Goal: Task Accomplishment & Management: Use online tool/utility

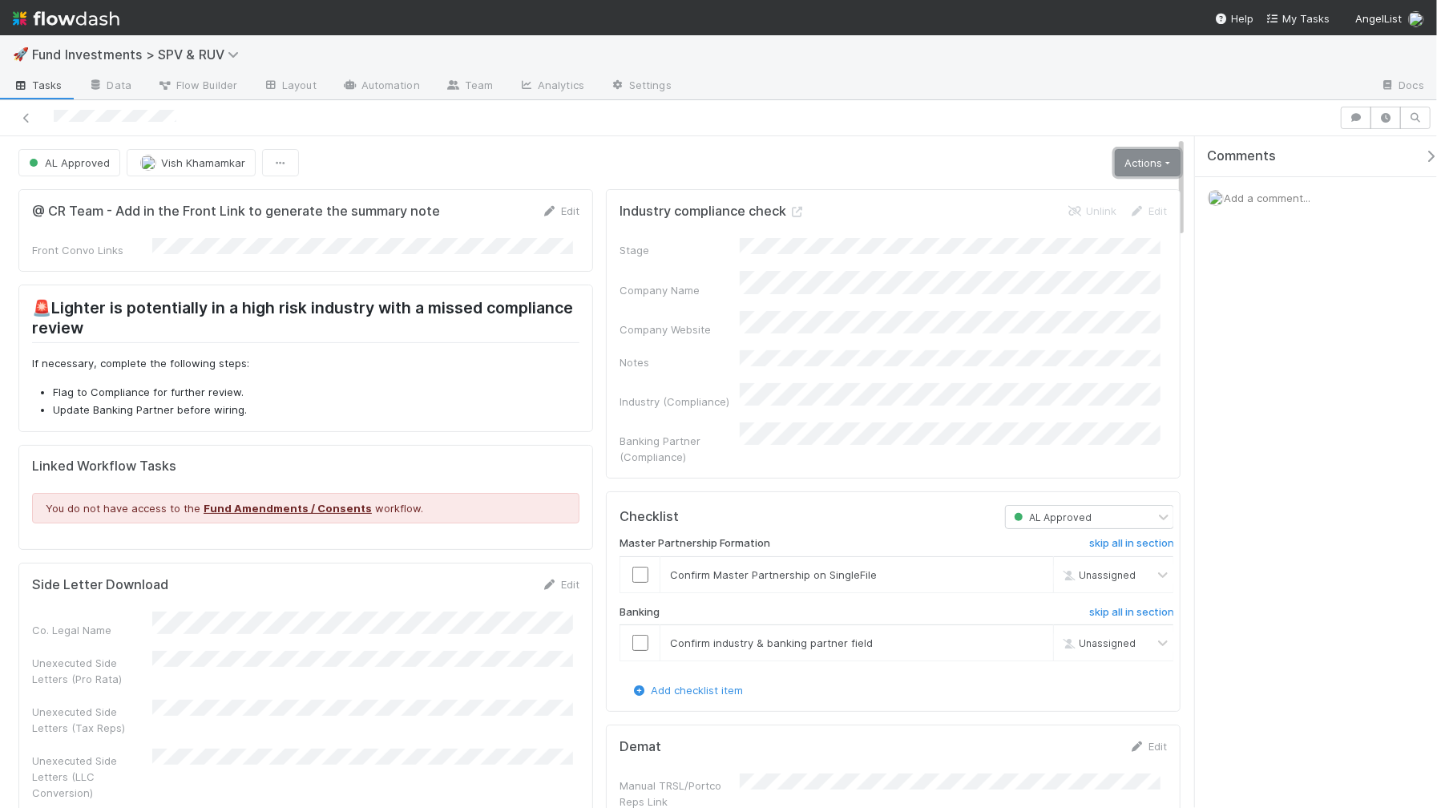
click at [1132, 164] on link "Actions" at bounding box center [1148, 162] width 66 height 27
drag, startPoint x: 1142, startPoint y: 156, endPoint x: 1121, endPoint y: 161, distance: 22.2
click at [1142, 157] on link "Actions" at bounding box center [1148, 162] width 66 height 27
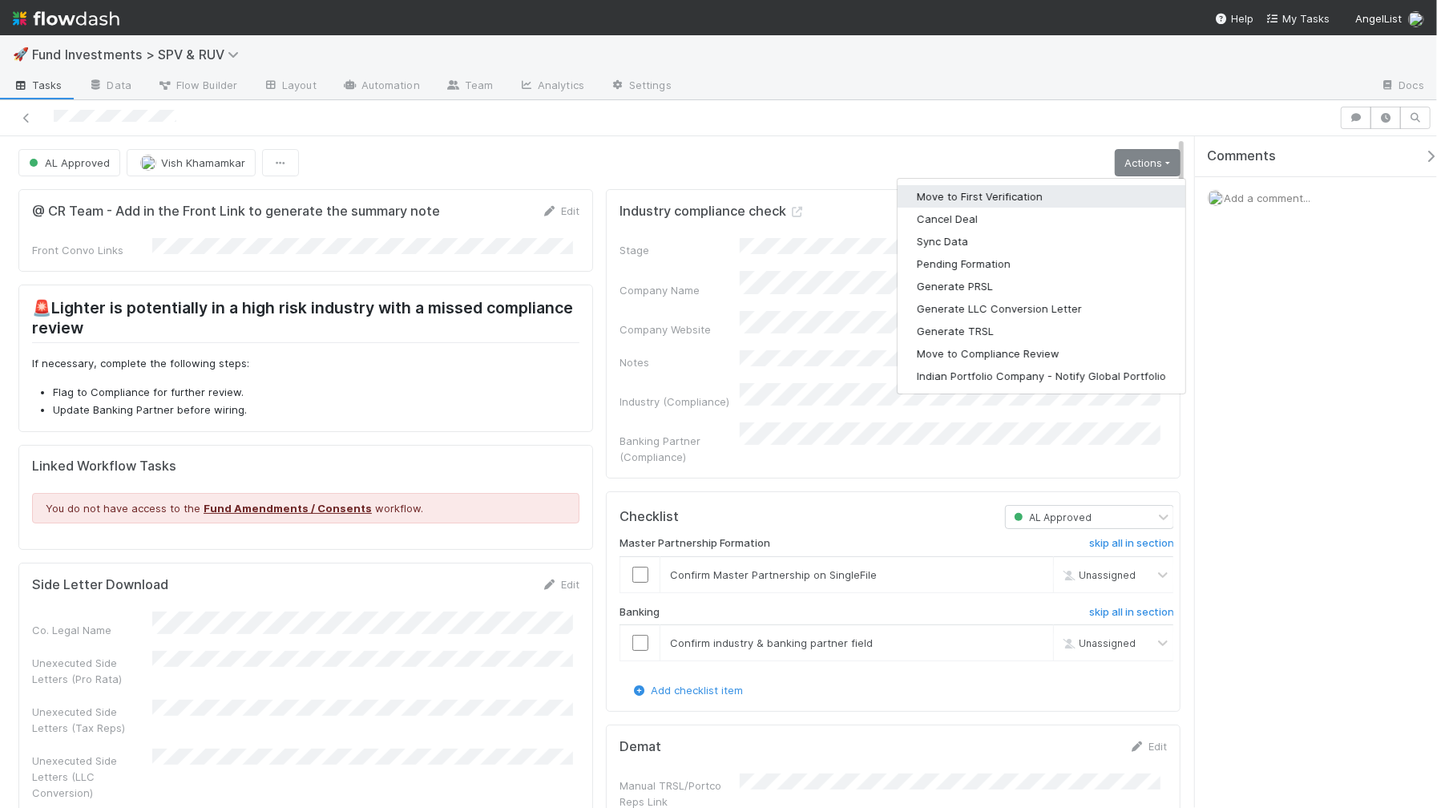
click at [1030, 198] on button "Move to First Verification" at bounding box center [1042, 196] width 288 height 22
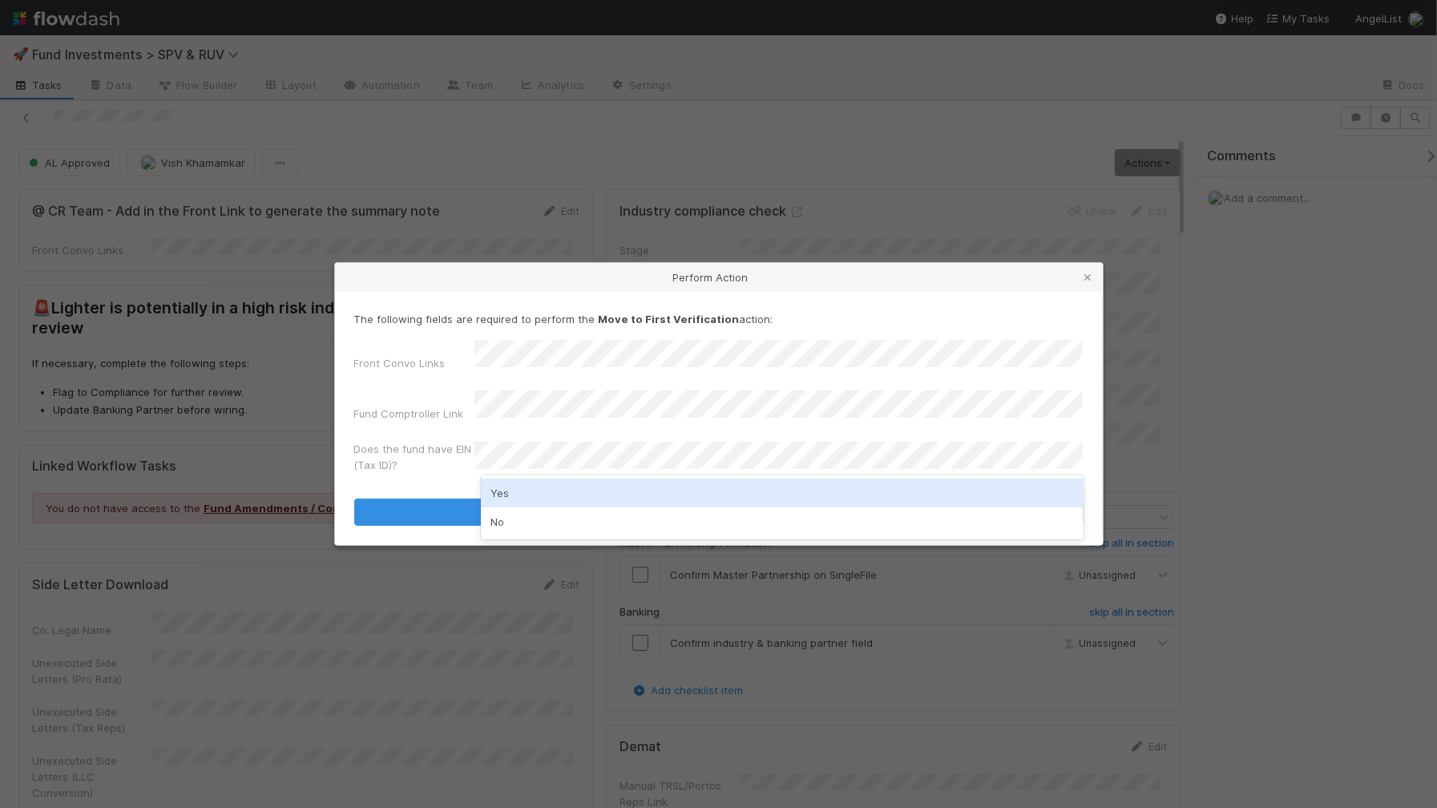
click at [555, 486] on div "Yes" at bounding box center [782, 493] width 603 height 29
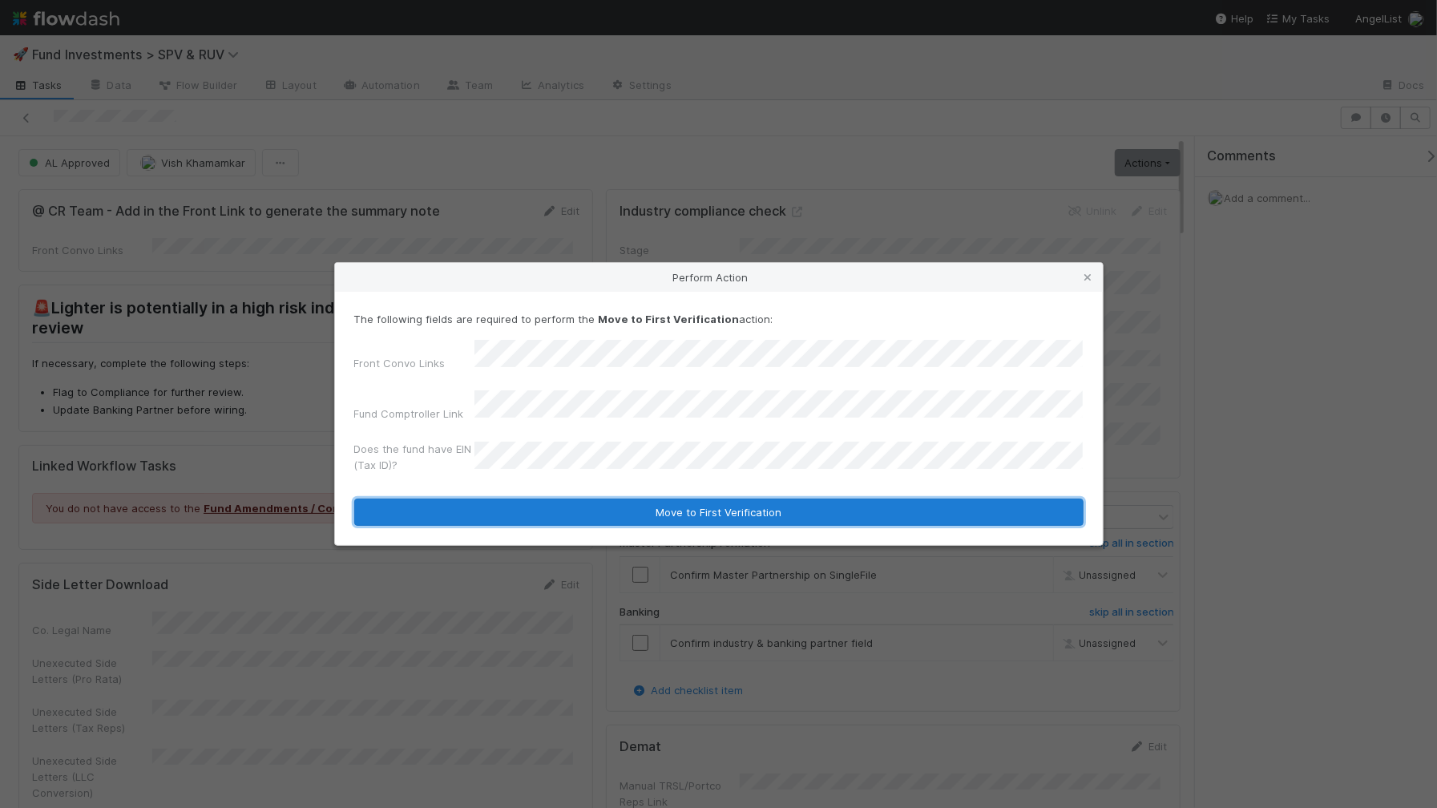
click at [566, 504] on button "Move to First Verification" at bounding box center [719, 512] width 730 height 27
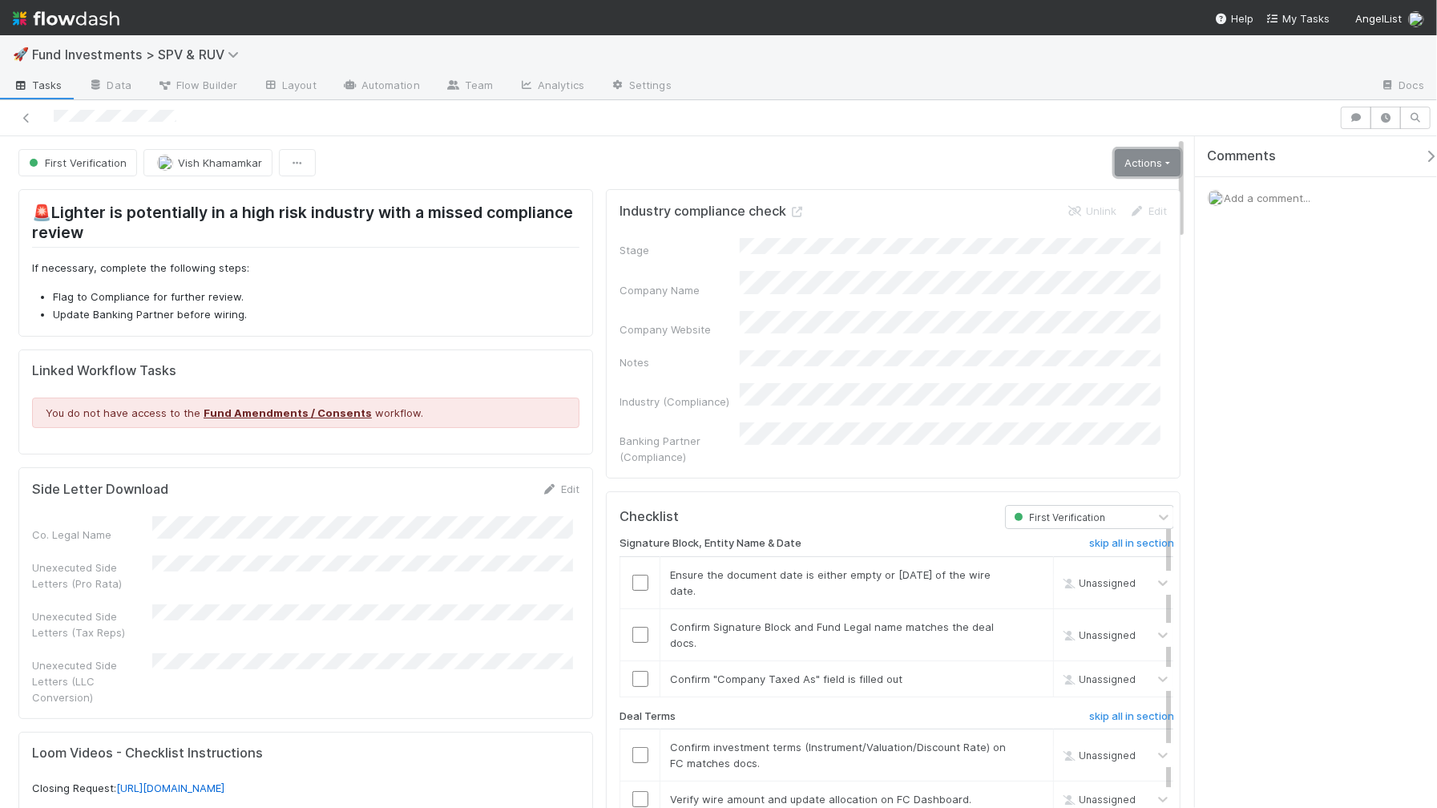
drag, startPoint x: 1139, startPoint y: 171, endPoint x: 1112, endPoint y: 186, distance: 31.2
click at [1139, 171] on link "Actions" at bounding box center [1148, 162] width 66 height 27
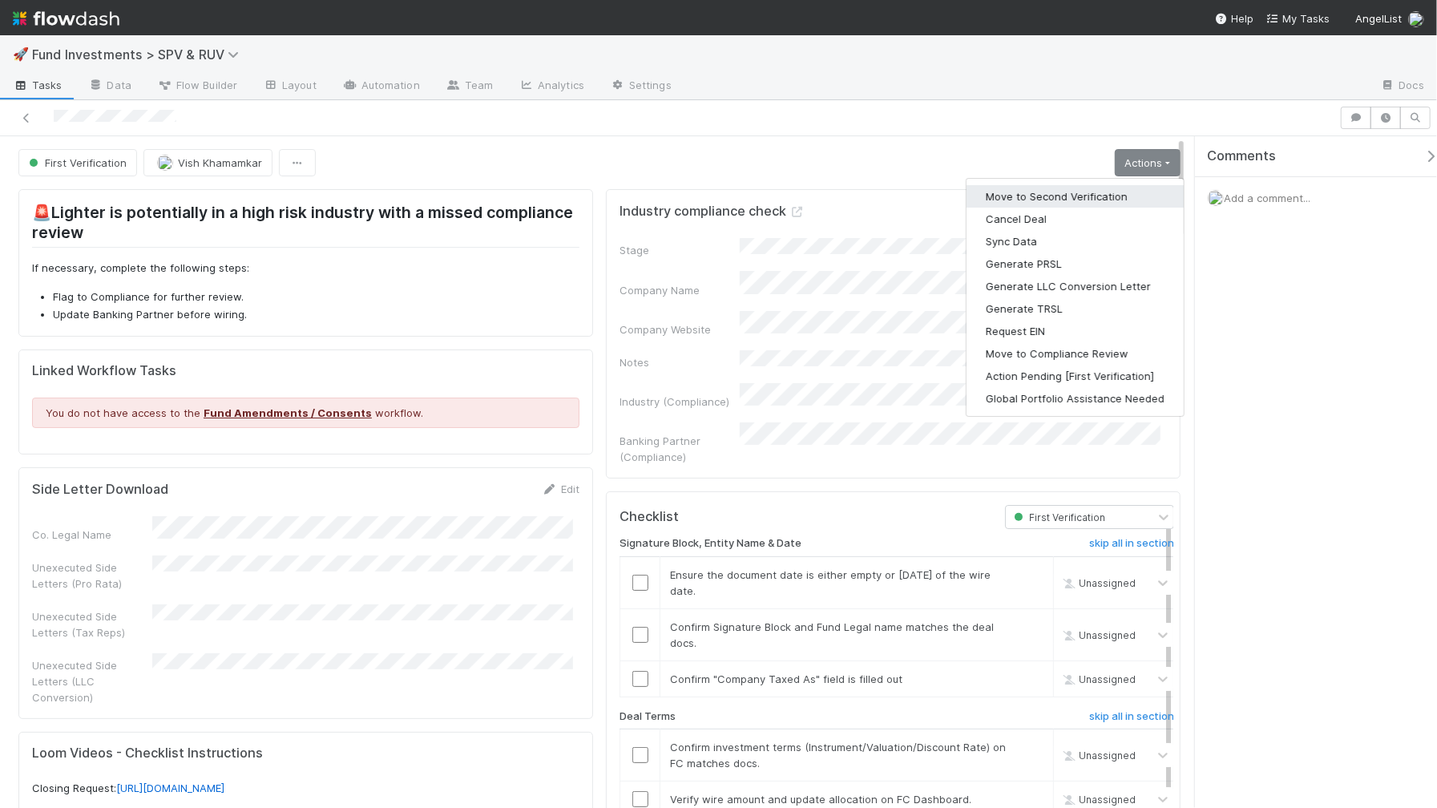
click at [1062, 191] on button "Move to Second Verification" at bounding box center [1075, 196] width 217 height 22
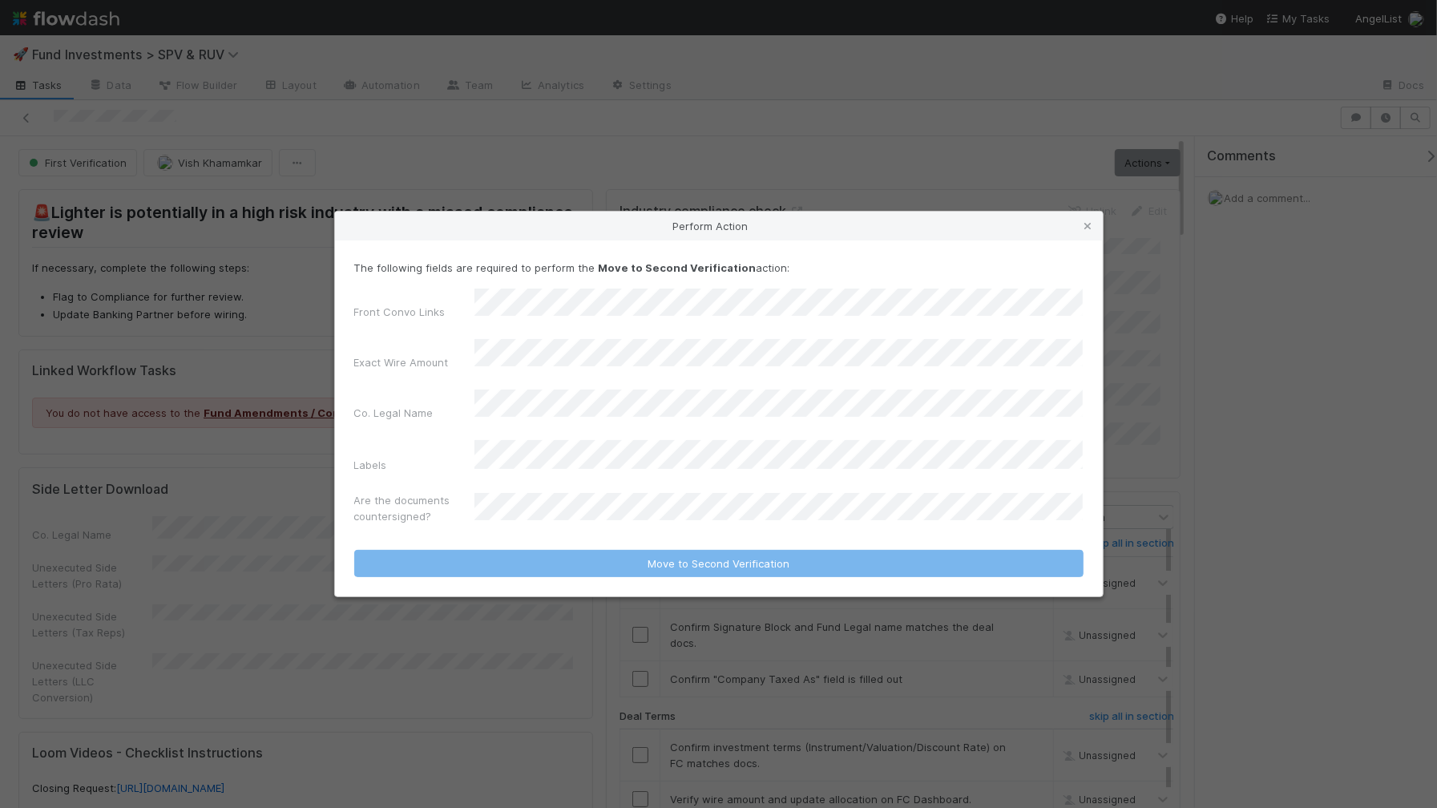
click at [244, 465] on div "Perform Action The following fields are required to perform the Move to Second …" at bounding box center [718, 404] width 1437 height 808
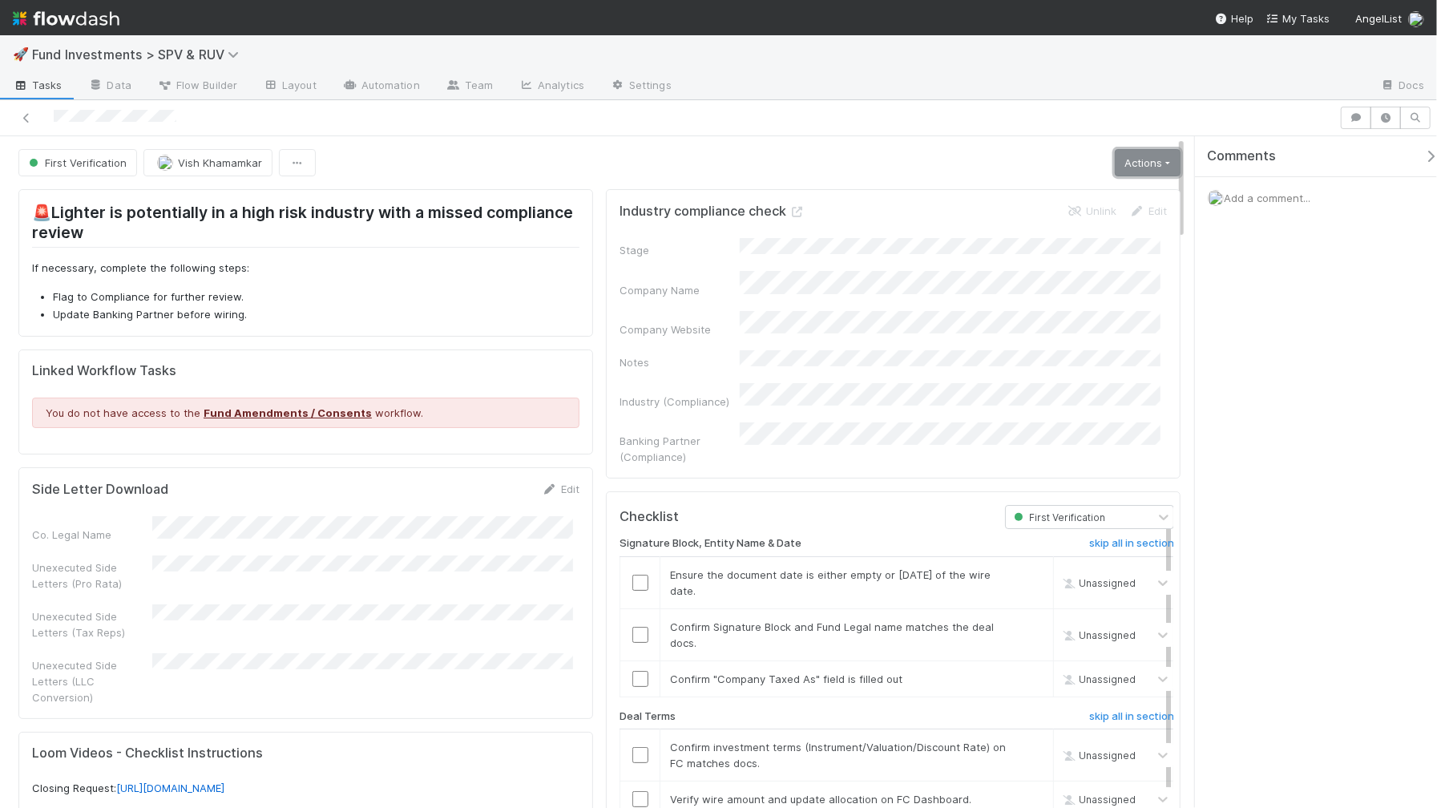
click at [1153, 166] on link "Actions" at bounding box center [1148, 162] width 66 height 27
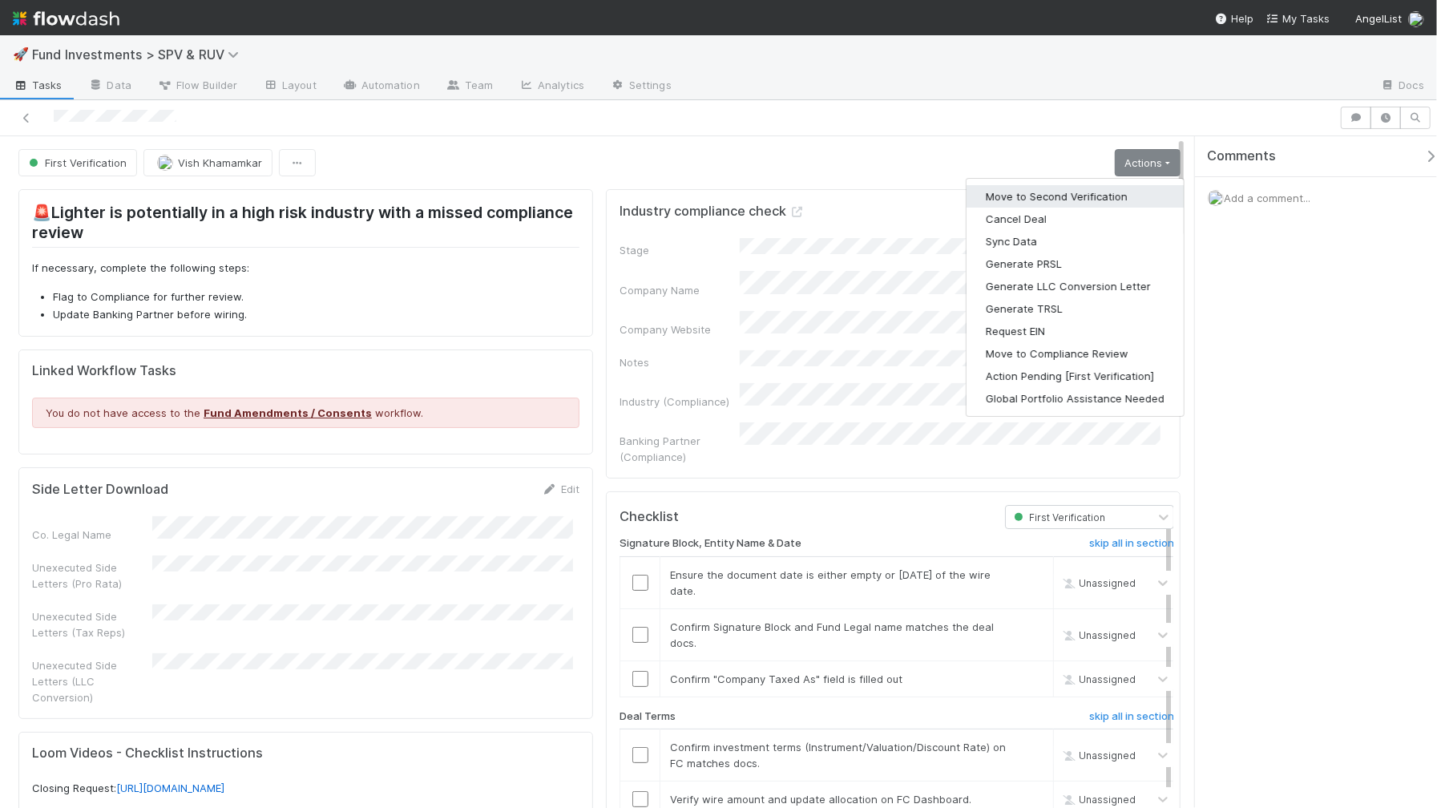
click at [1064, 204] on button "Move to Second Verification" at bounding box center [1075, 196] width 217 height 22
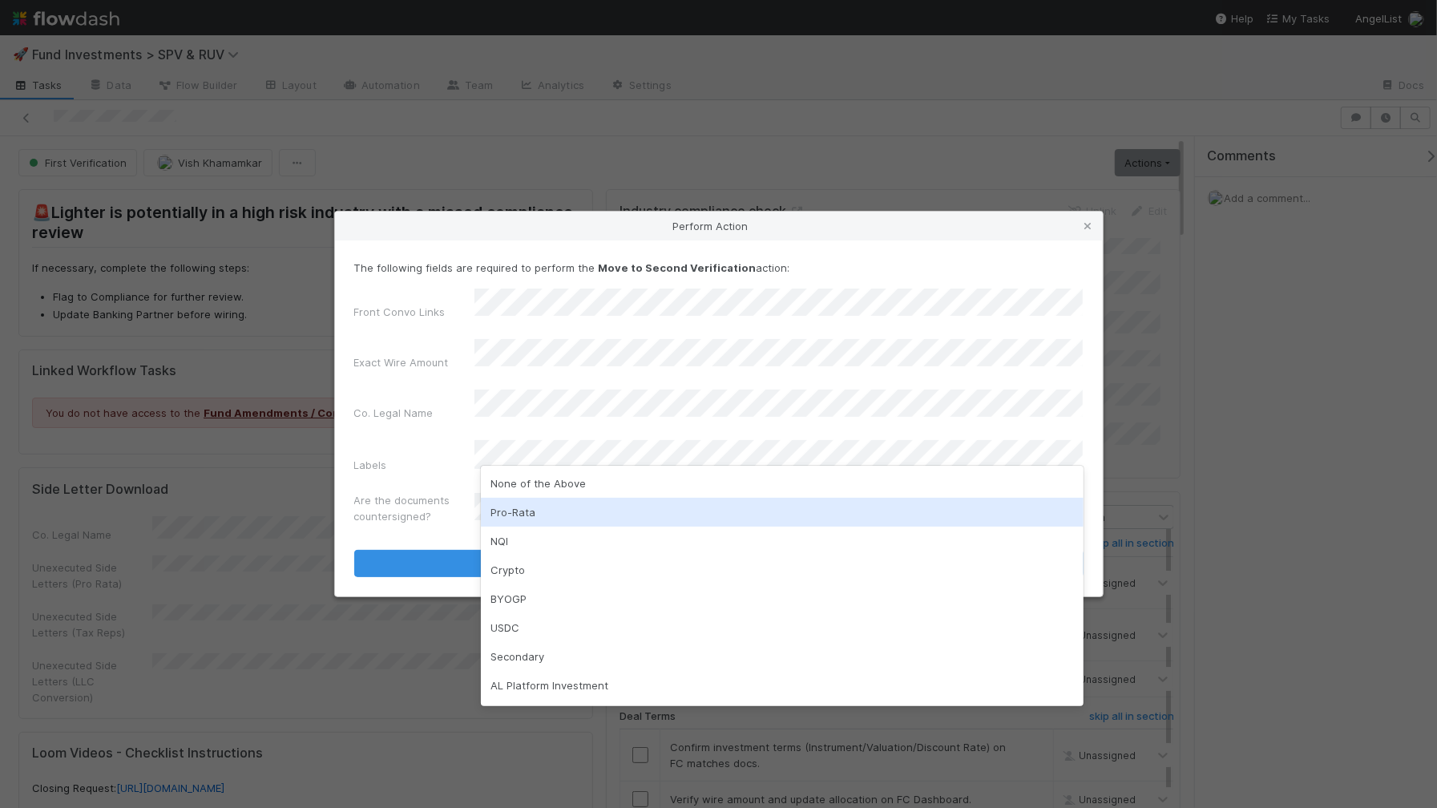
scroll to position [83, 0]
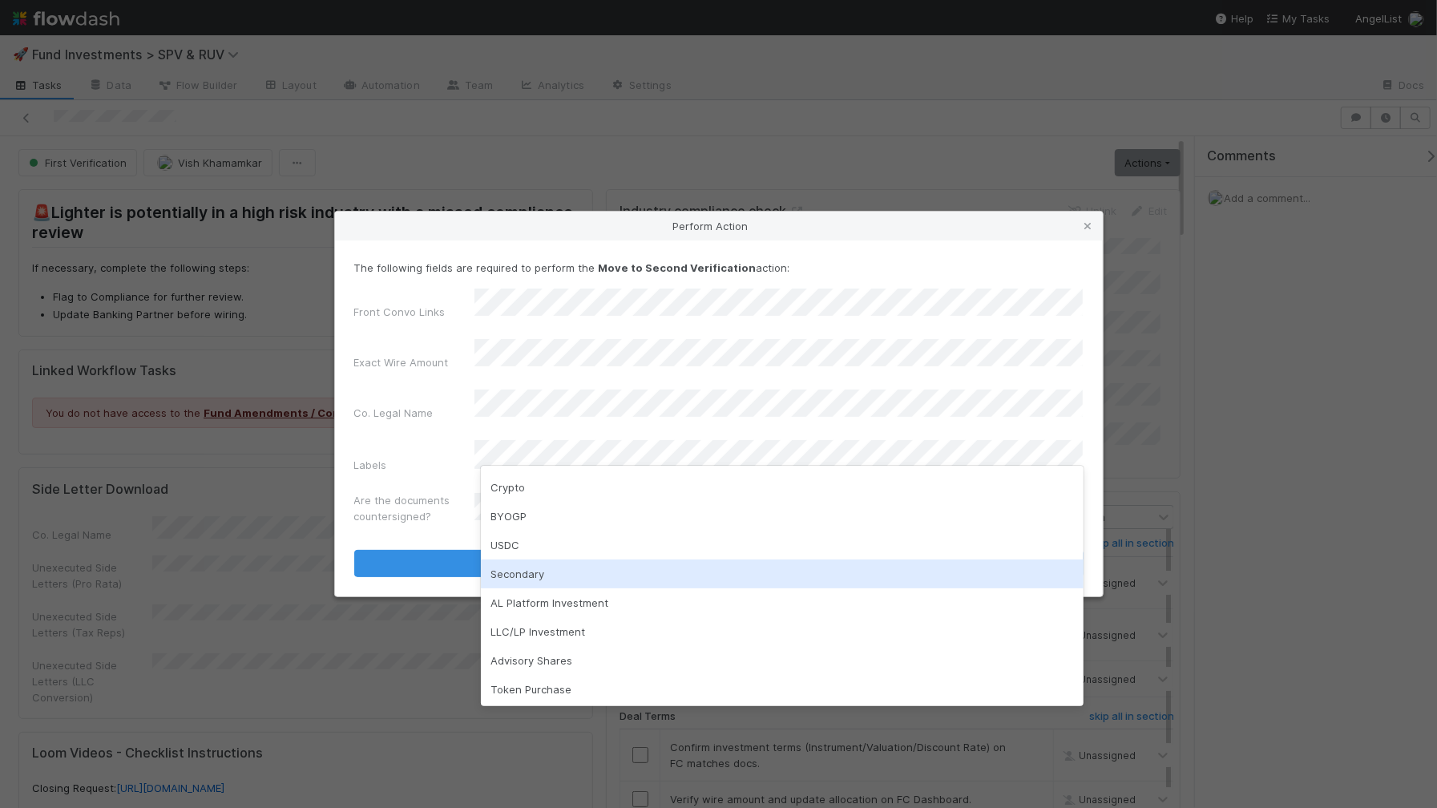
click at [549, 568] on div "Secondary" at bounding box center [782, 574] width 603 height 29
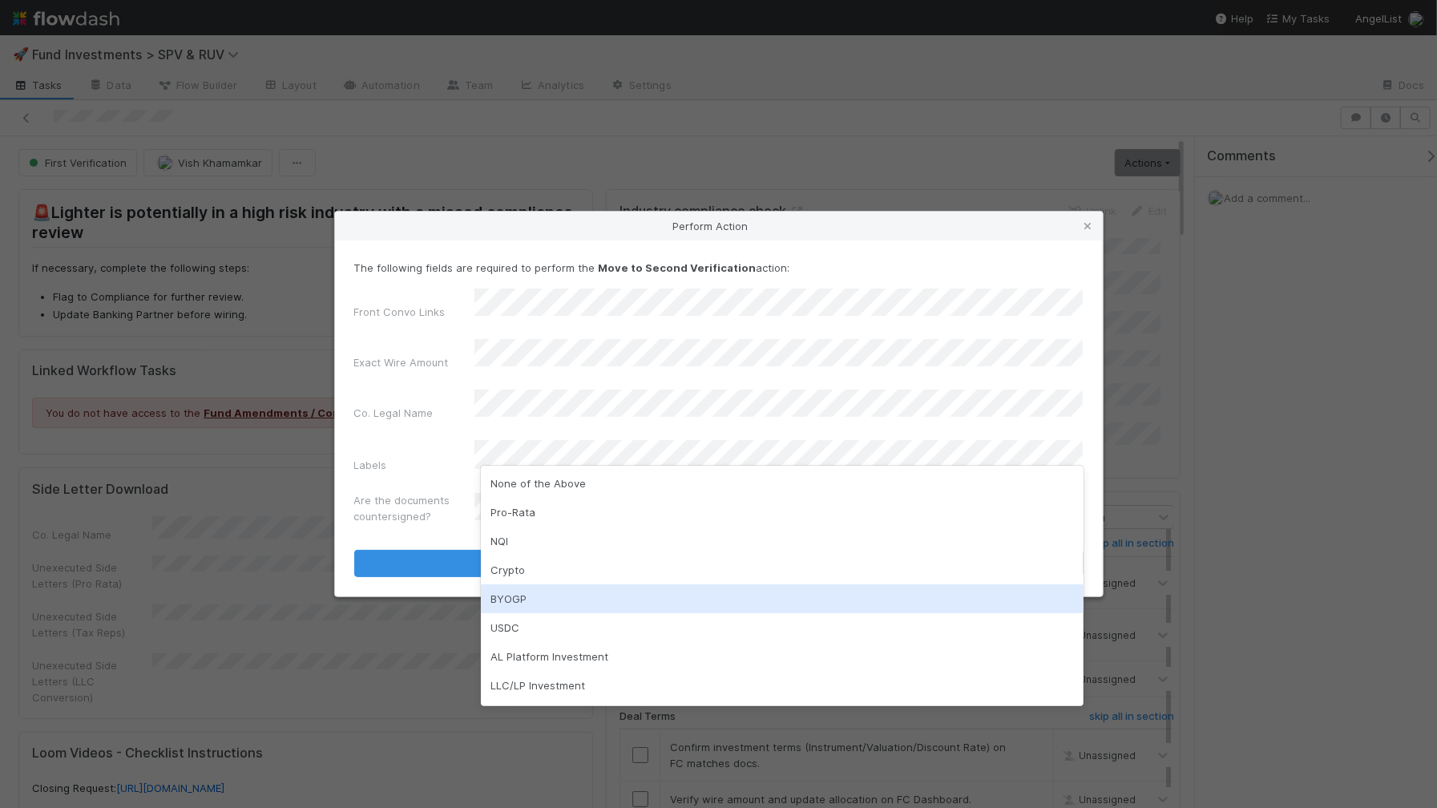
scroll to position [54, 0]
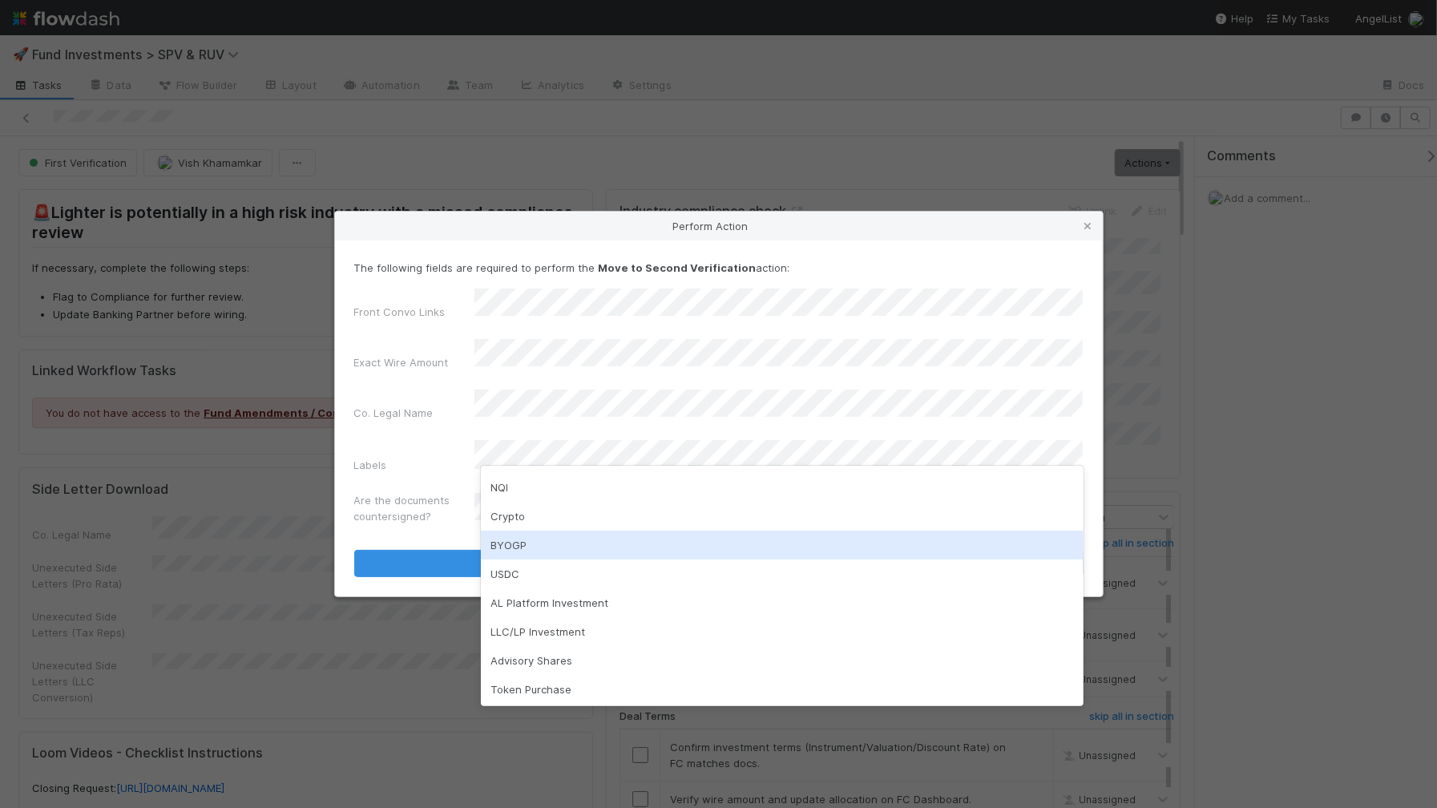
click at [556, 544] on div "BYOGP" at bounding box center [782, 545] width 603 height 29
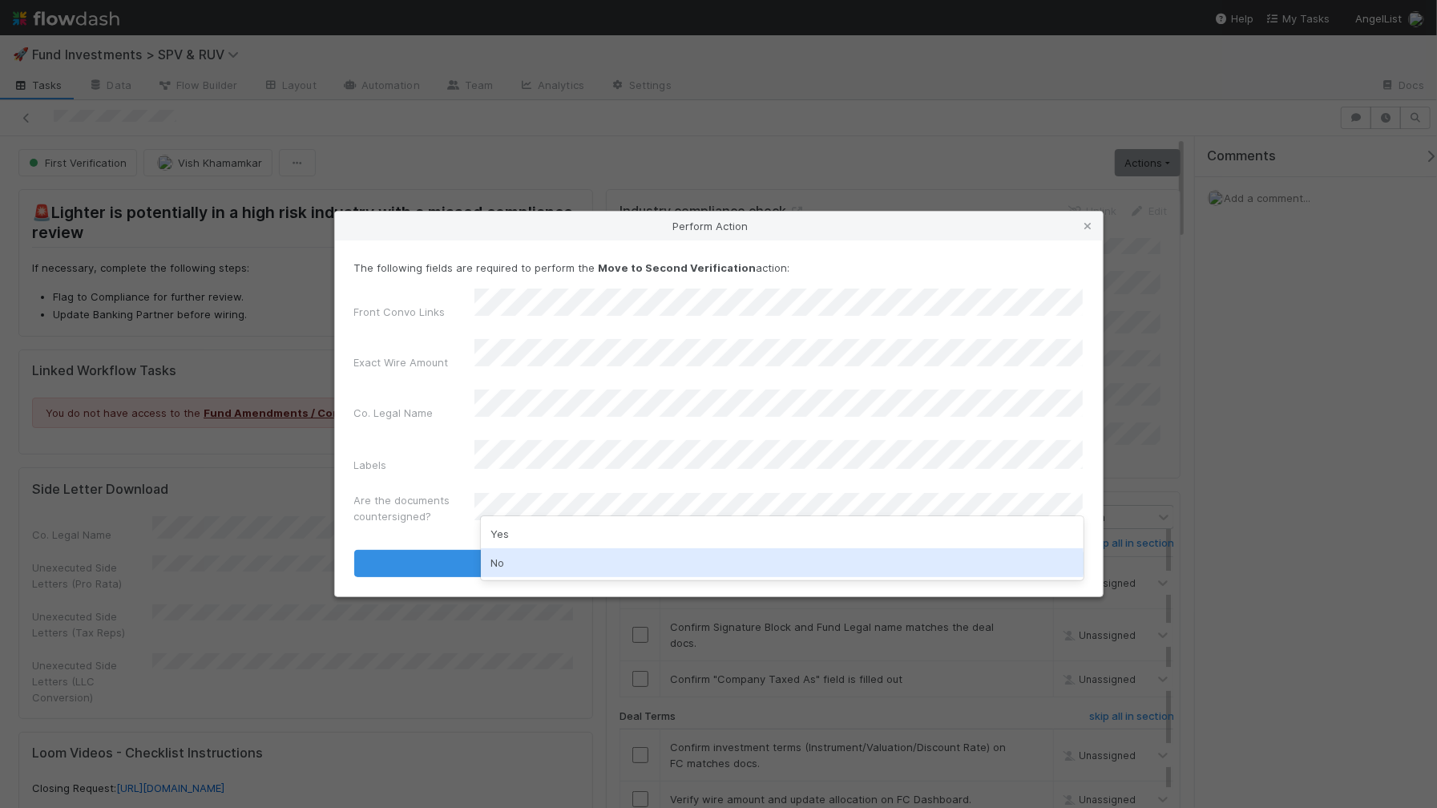
click at [534, 558] on div "No" at bounding box center [782, 562] width 603 height 29
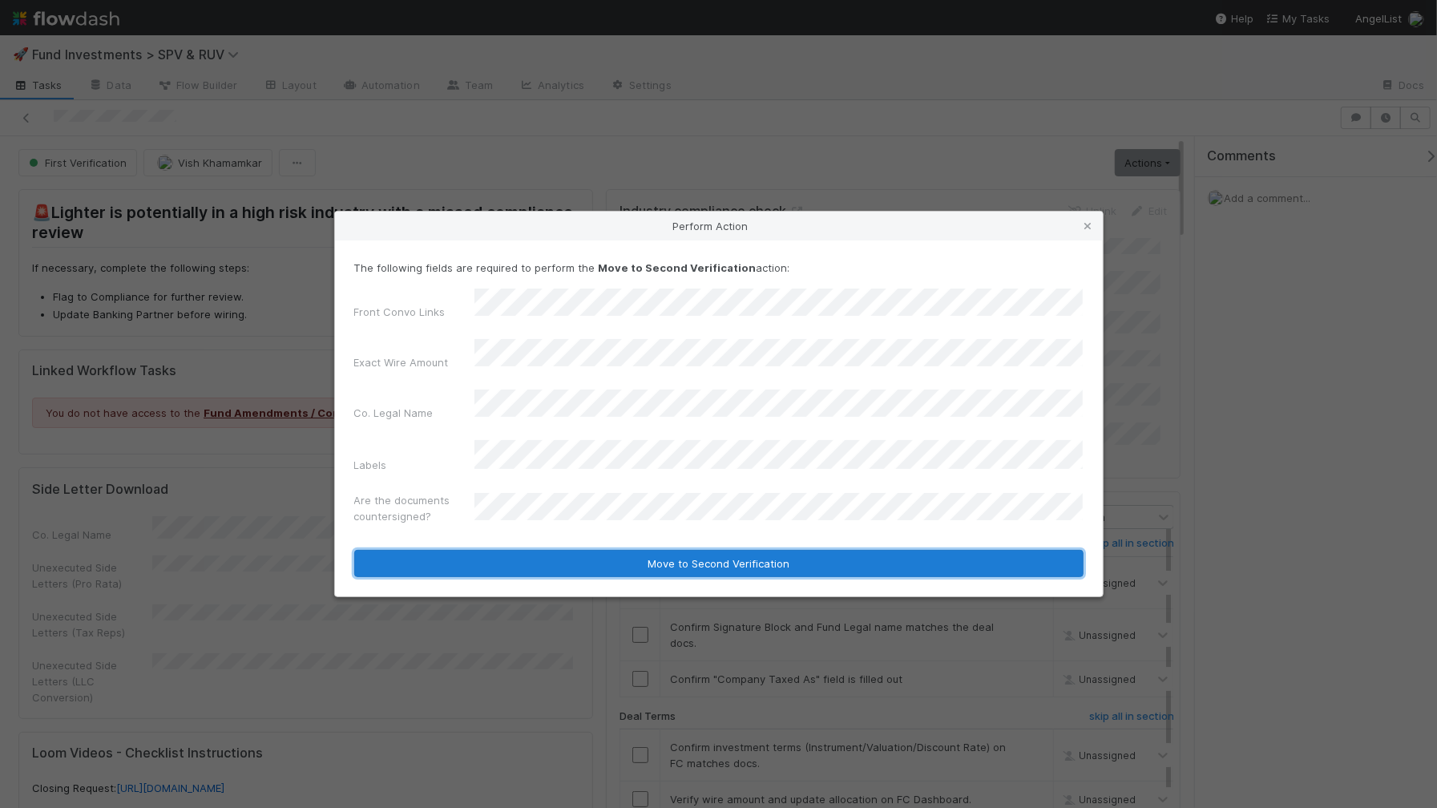
click at [614, 550] on button "Move to Second Verification" at bounding box center [719, 563] width 730 height 27
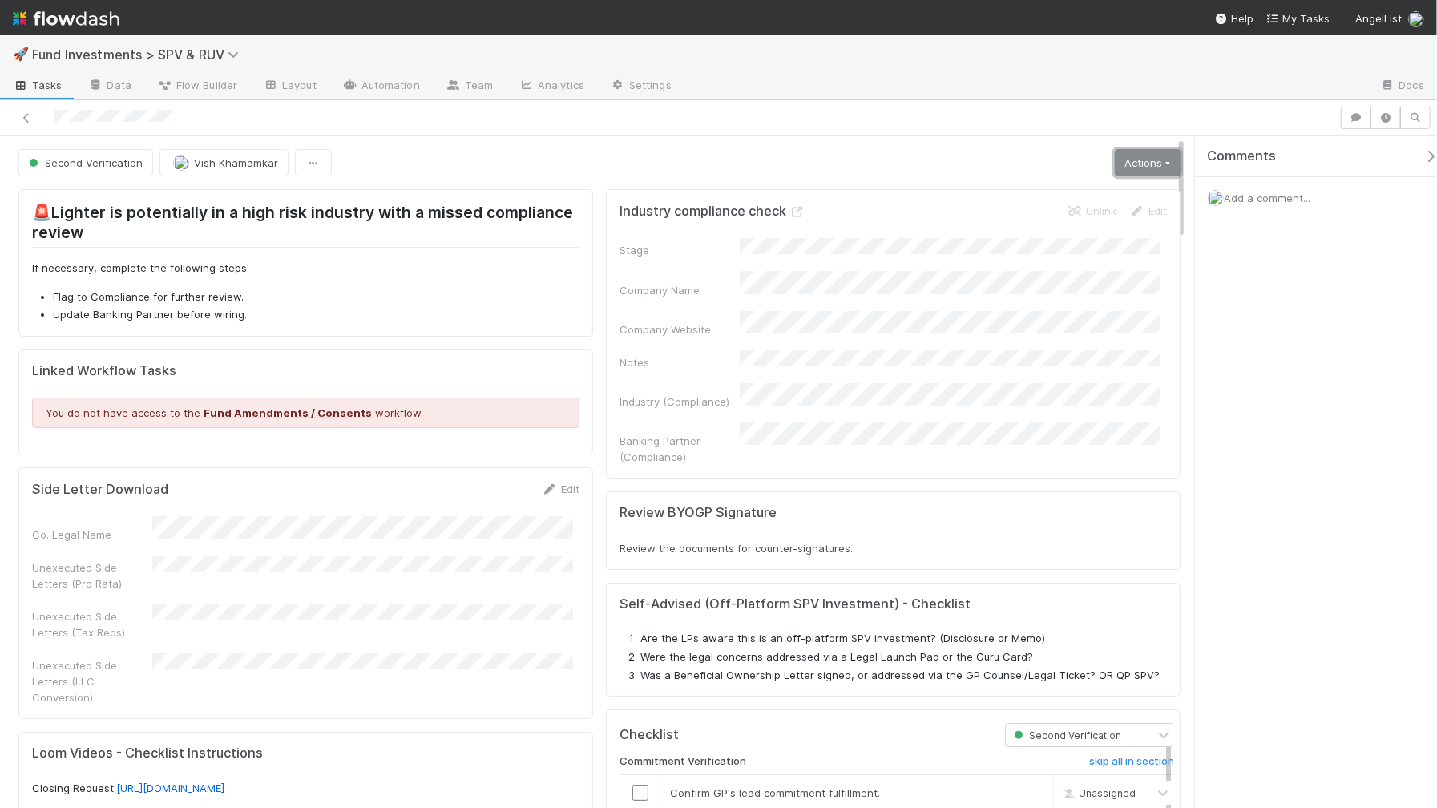
click at [1155, 155] on link "Actions" at bounding box center [1148, 162] width 66 height 27
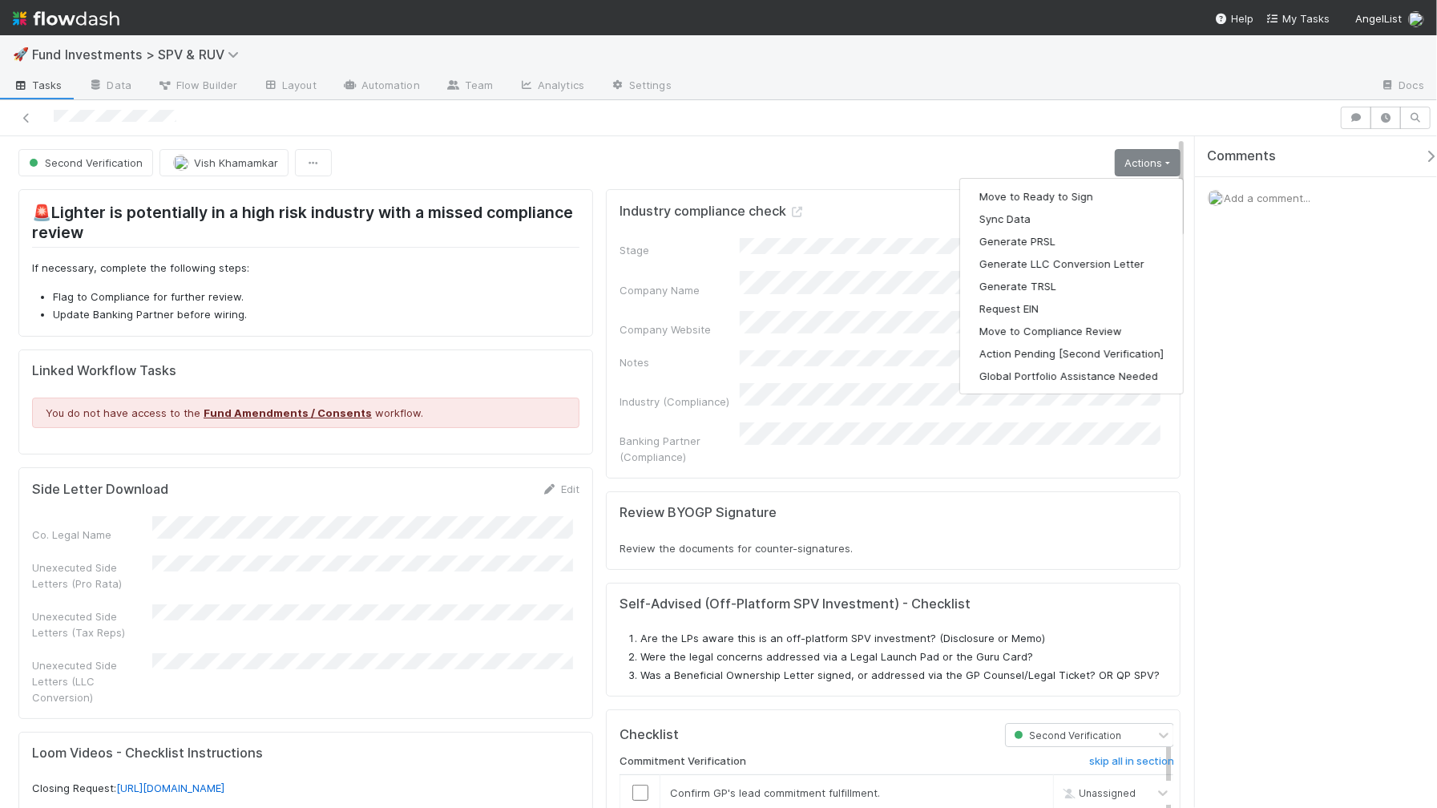
click at [847, 161] on div "Second Verification [PERSON_NAME] Actions Move to Ready to Sign Sync Data Gener…" at bounding box center [599, 162] width 1163 height 27
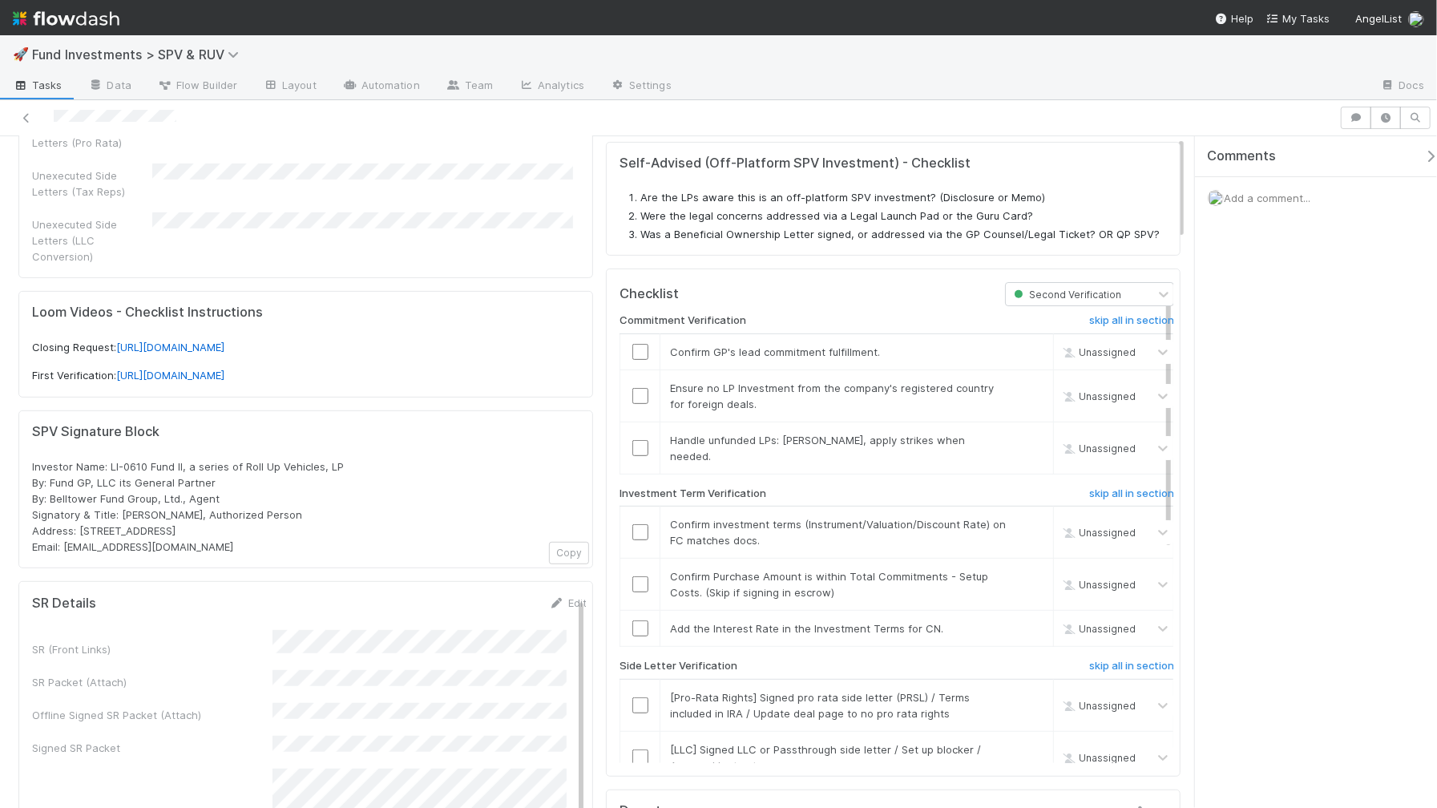
scroll to position [0, 0]
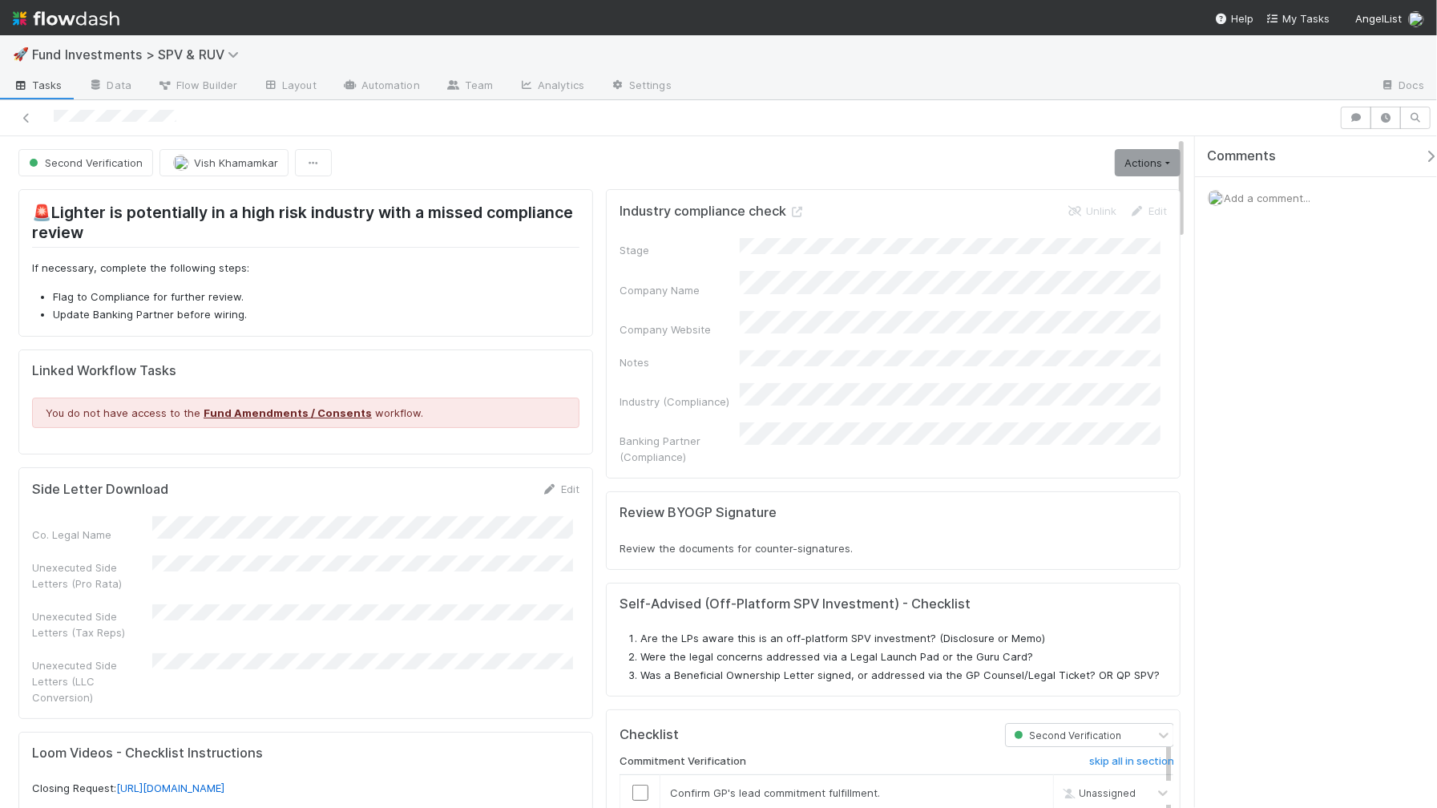
click at [1312, 207] on div "Add a comment..." at bounding box center [1323, 198] width 256 height 42
click at [1308, 199] on span "Add a comment..." at bounding box center [1267, 198] width 87 height 13
click at [1245, 447] on button "Add Comment" at bounding box center [1267, 444] width 93 height 27
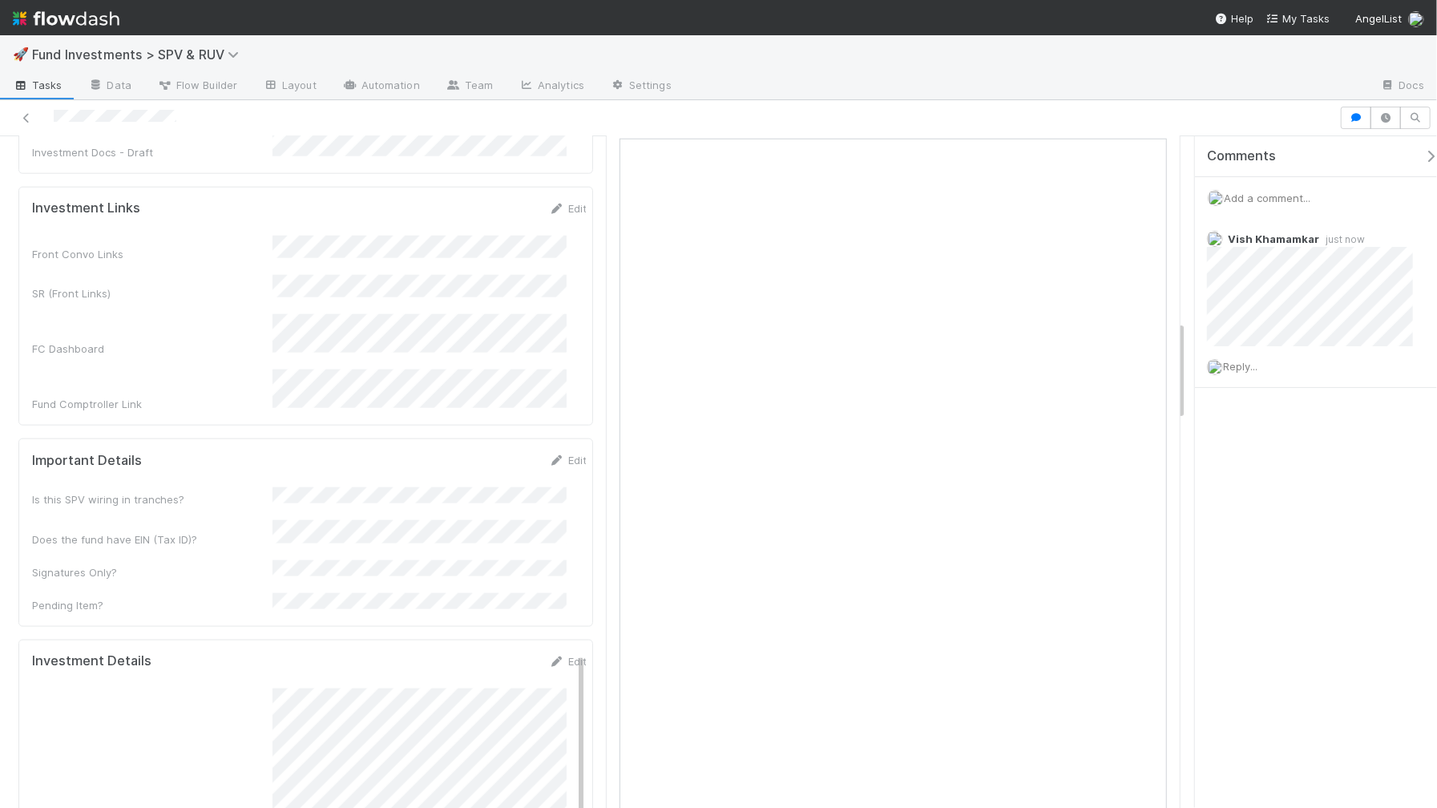
scroll to position [1257, 0]
click at [556, 644] on link "Edit" at bounding box center [568, 650] width 38 height 13
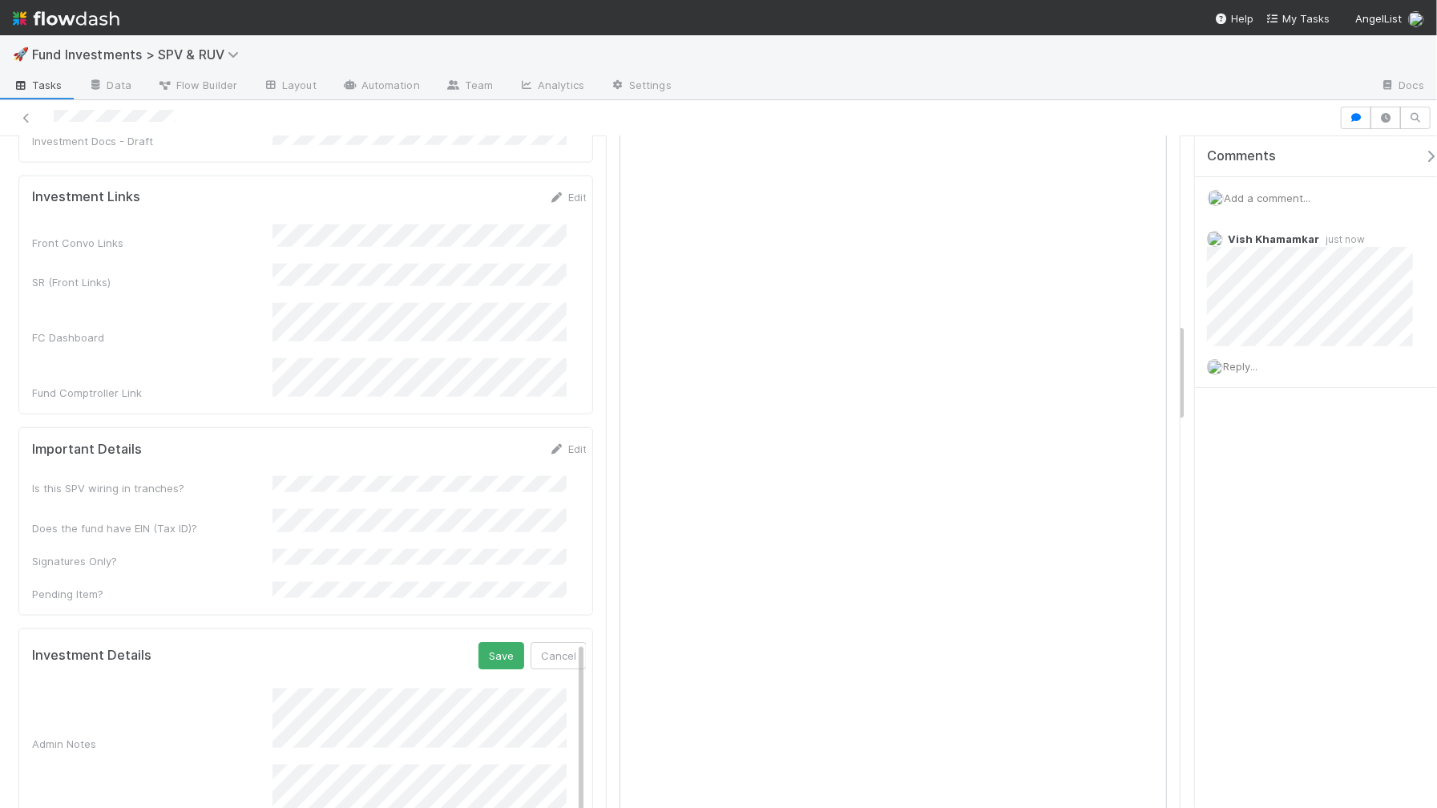
scroll to position [1409, 0]
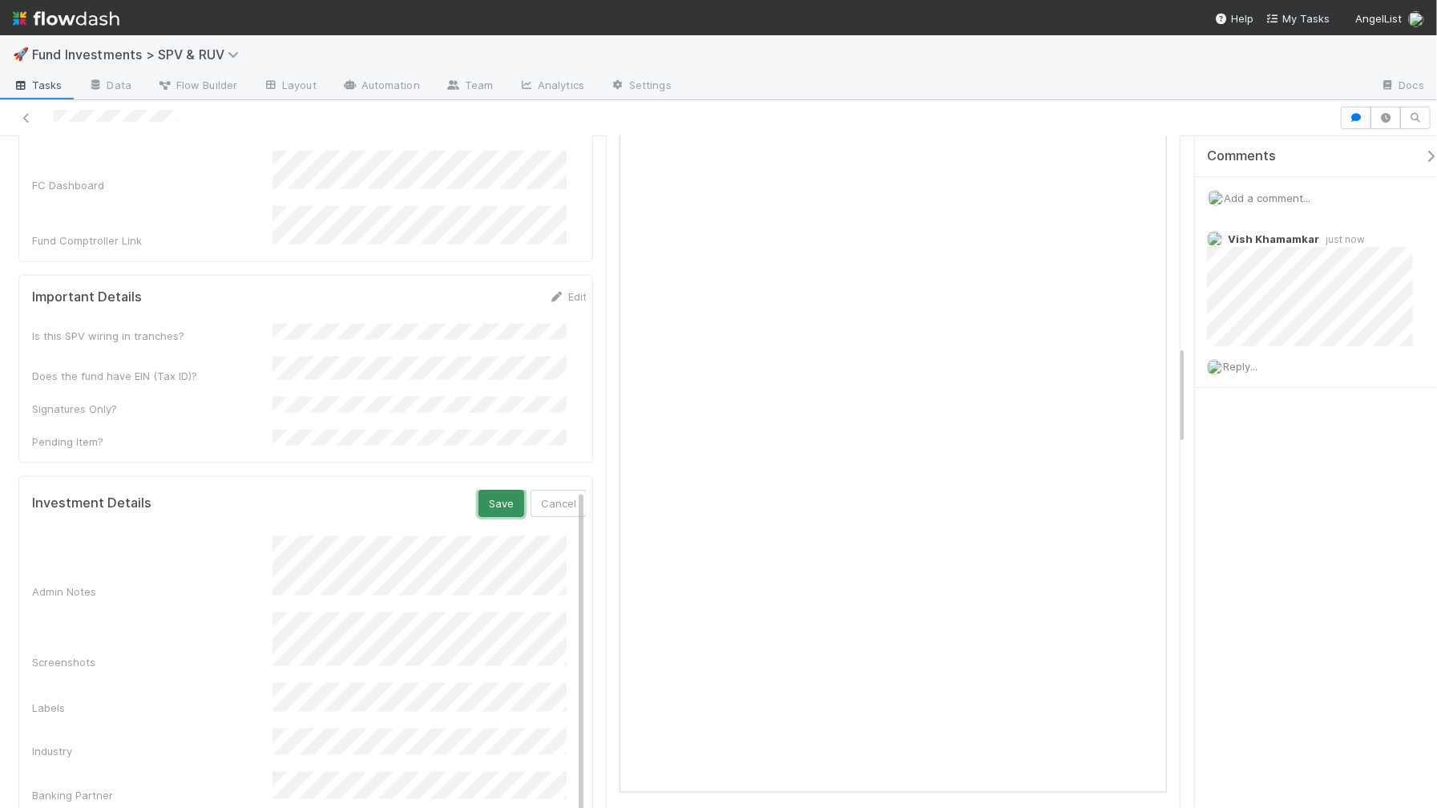
click at [499, 490] on button "Save" at bounding box center [502, 503] width 46 height 27
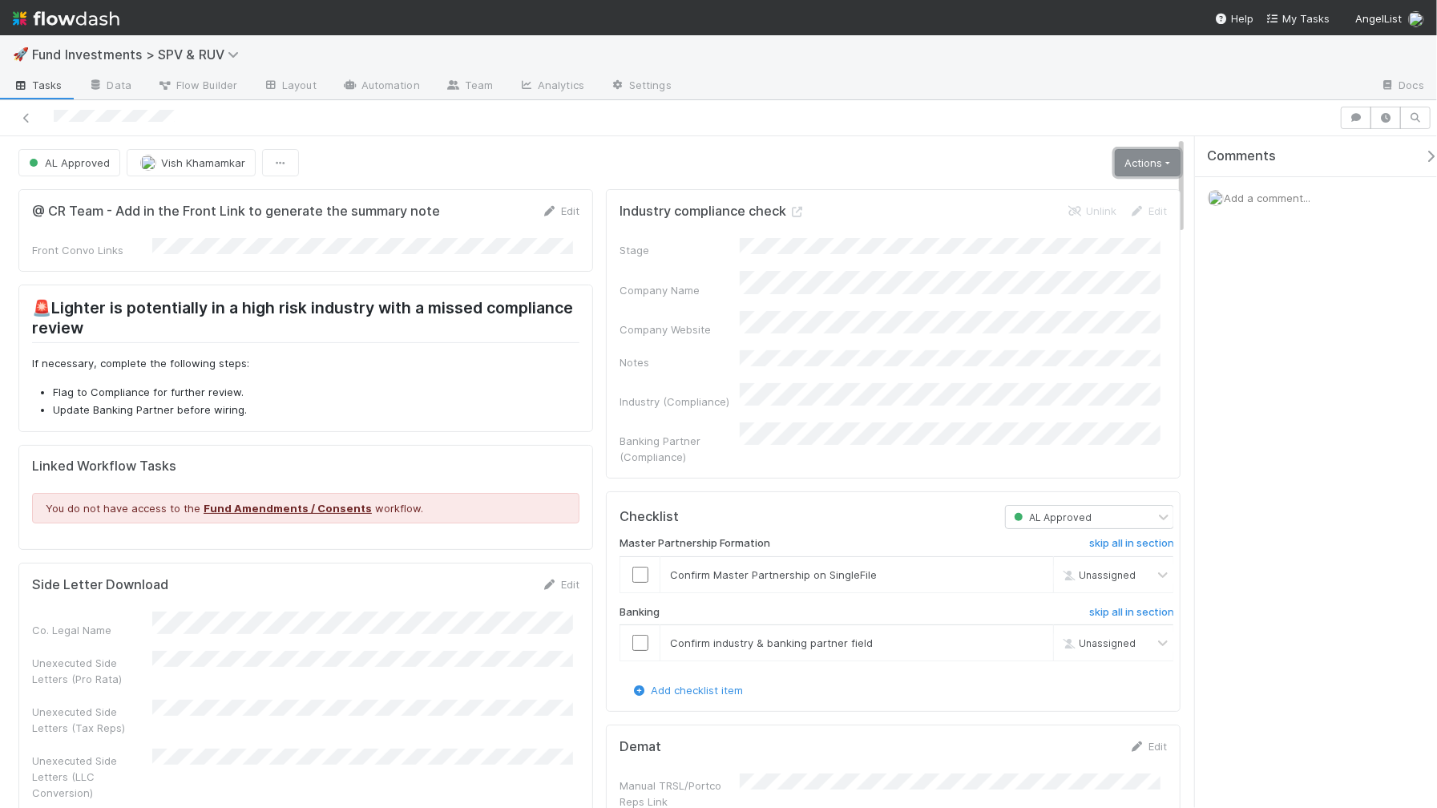
click at [1137, 163] on link "Actions" at bounding box center [1148, 162] width 66 height 27
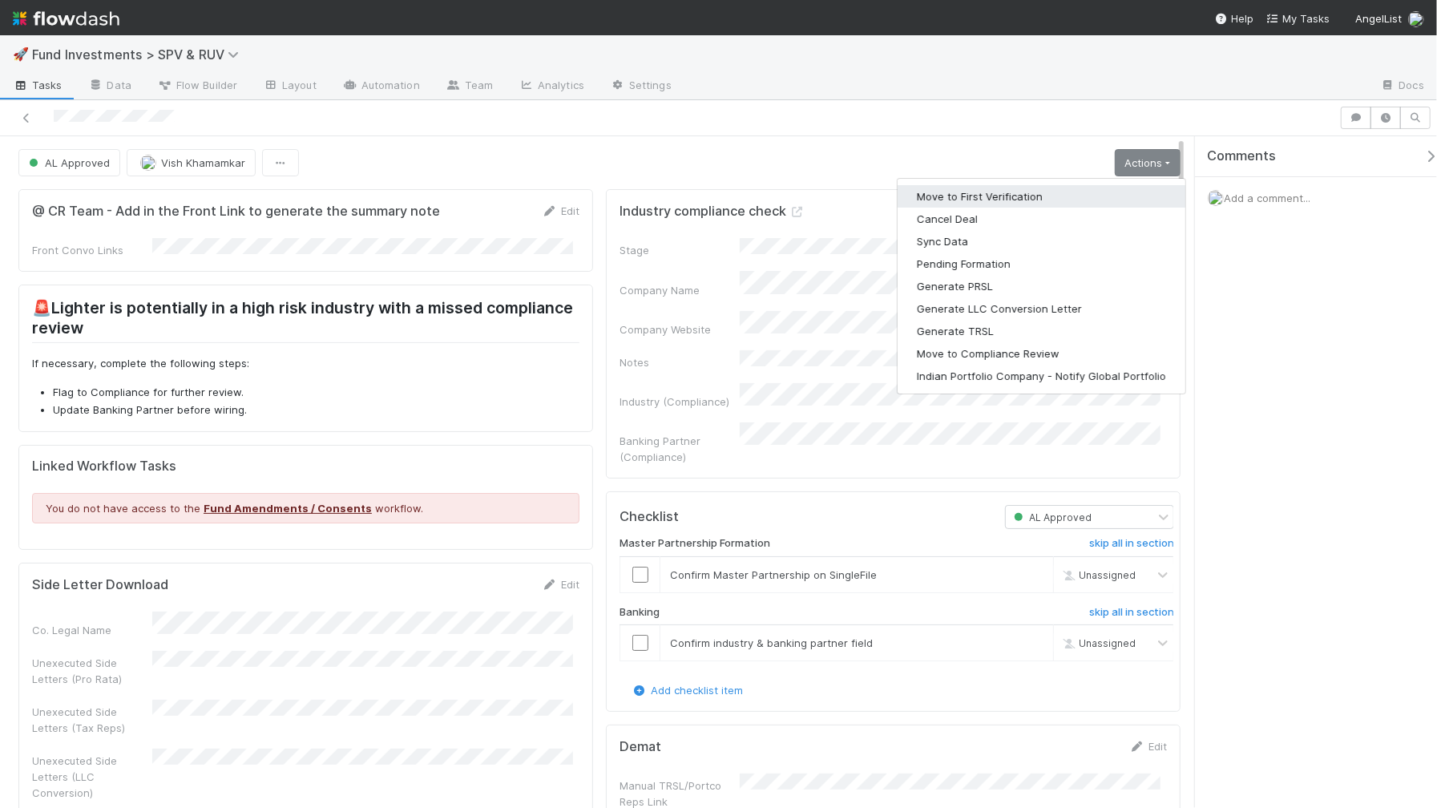
click at [979, 204] on button "Move to First Verification" at bounding box center [1042, 196] width 288 height 22
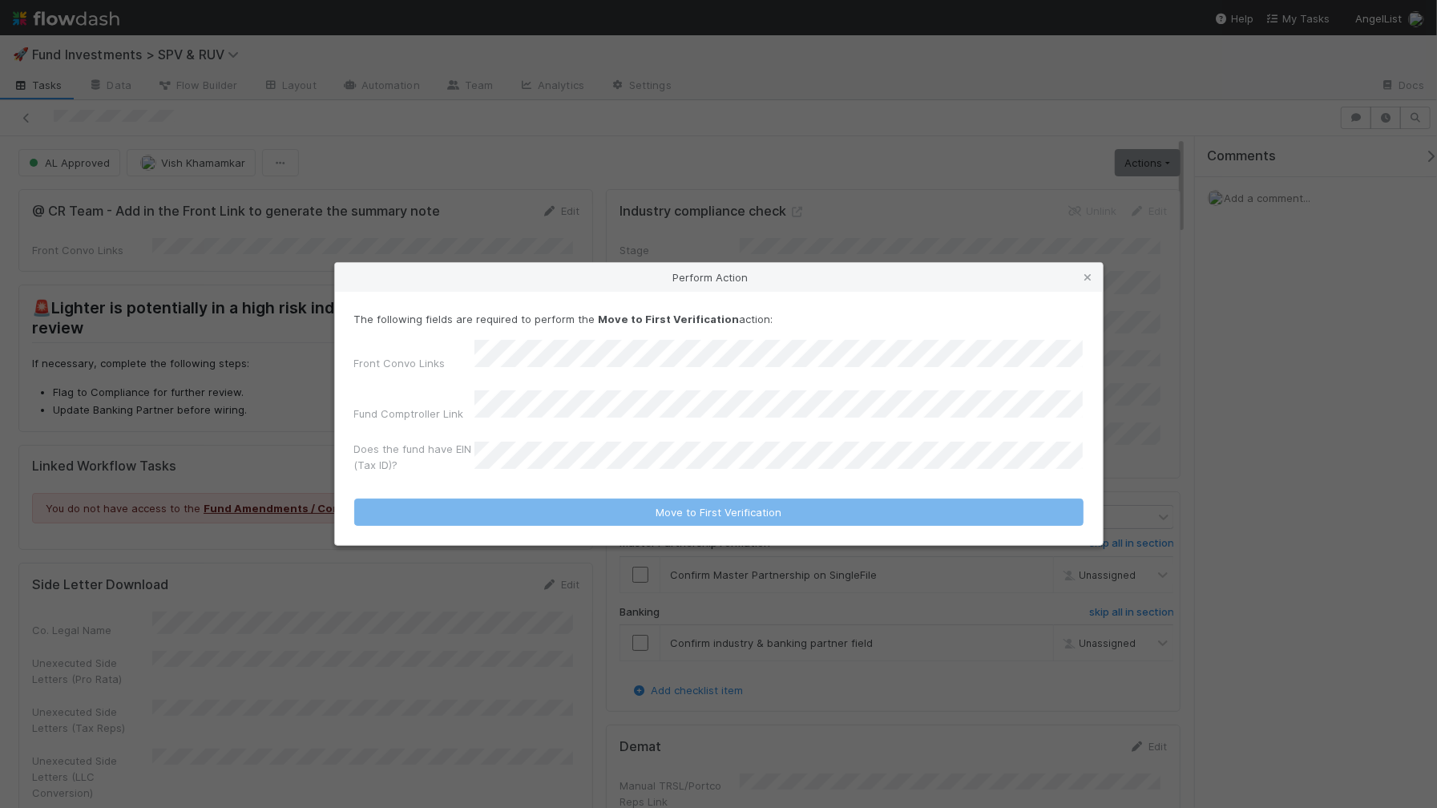
click at [636, 377] on div "Front Convo Links" at bounding box center [719, 359] width 730 height 38
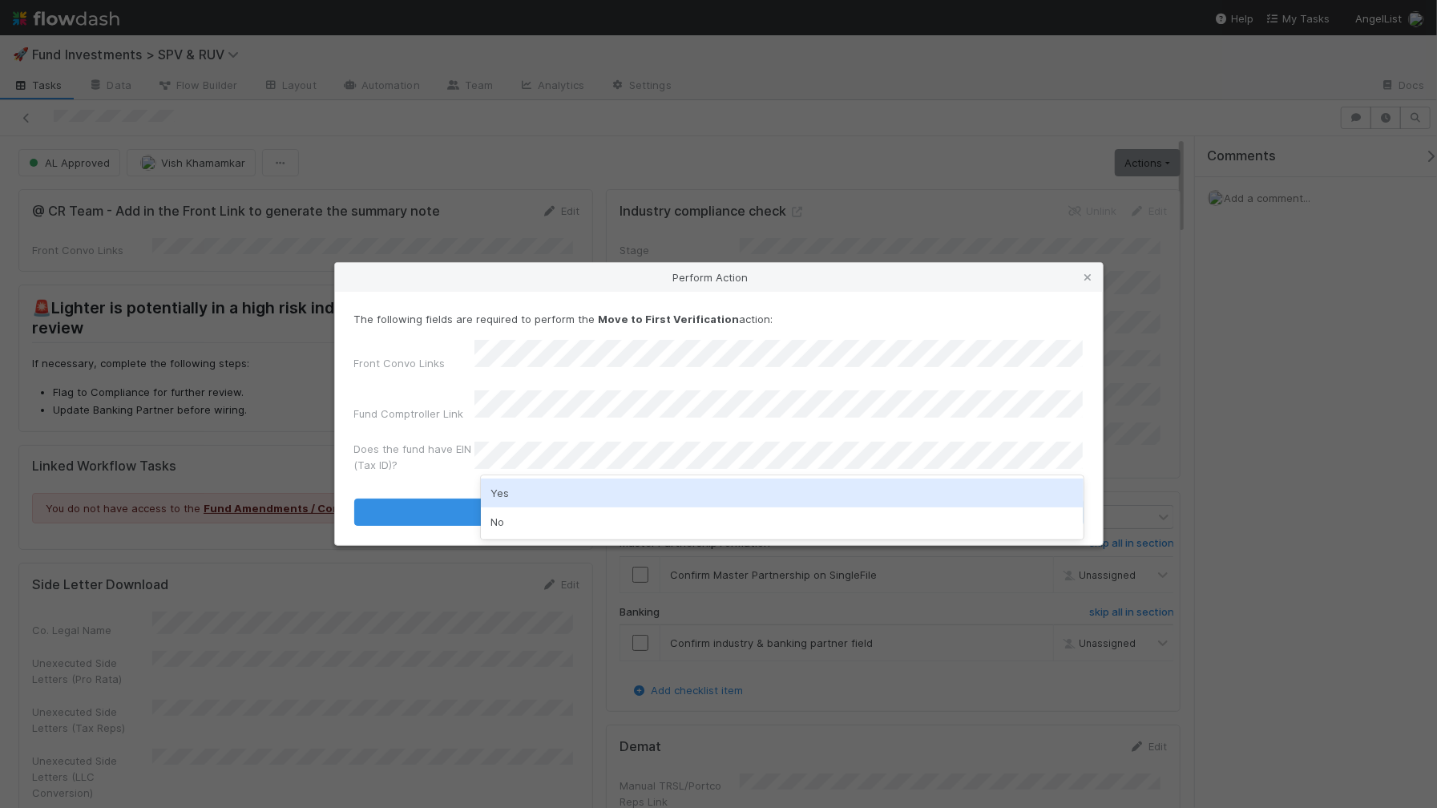
click at [544, 495] on div "Yes" at bounding box center [782, 493] width 603 height 29
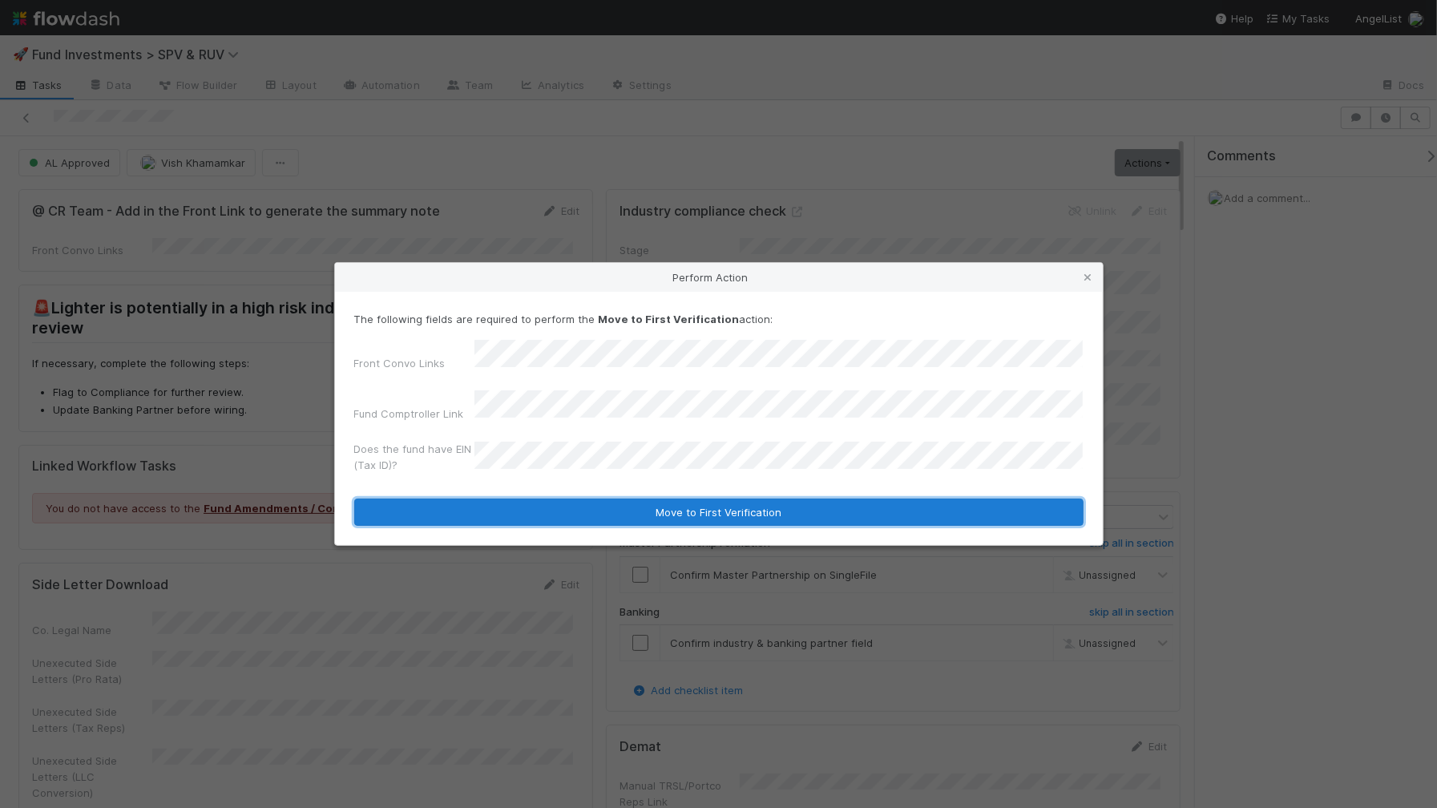
click at [545, 499] on button "Move to First Verification" at bounding box center [719, 512] width 730 height 27
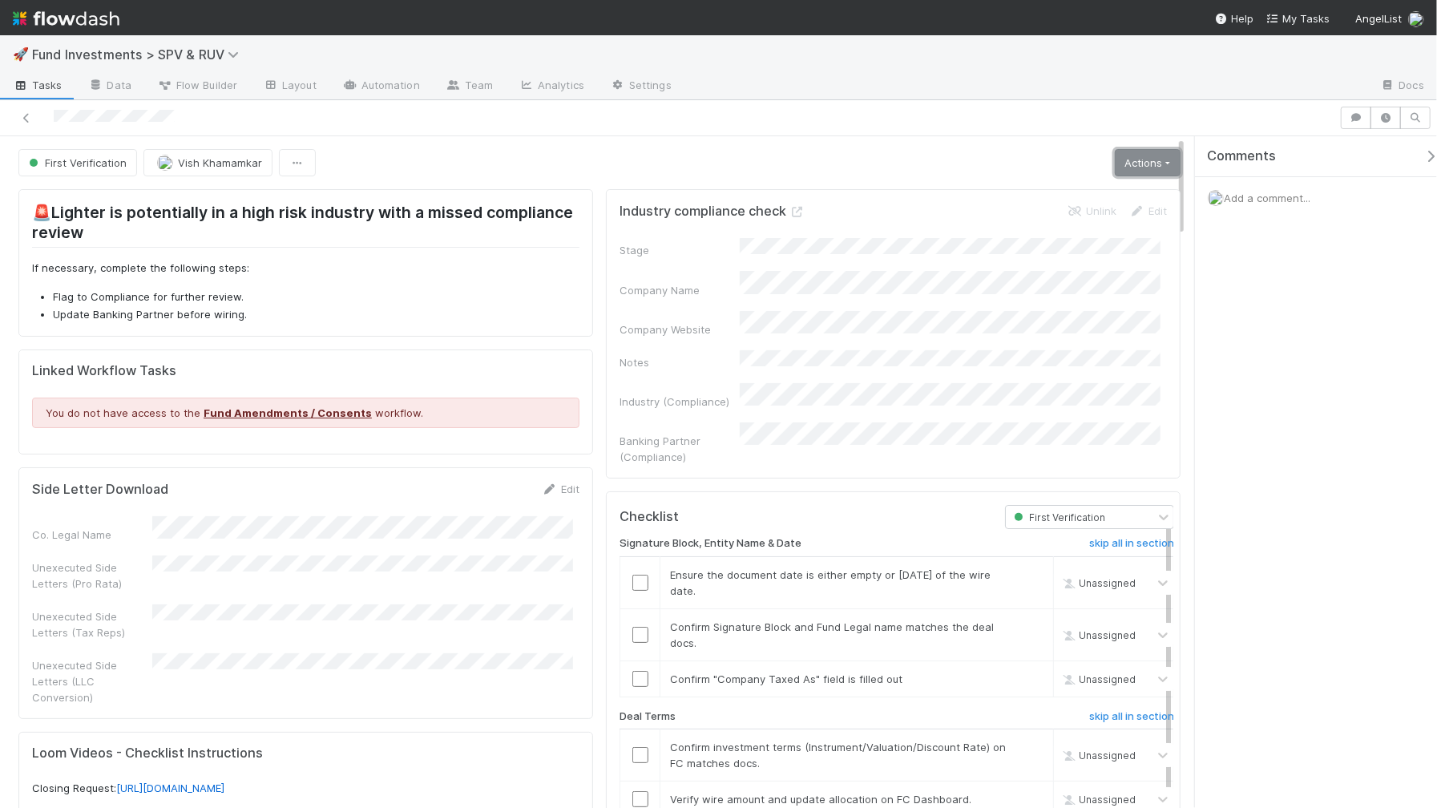
click at [1150, 160] on link "Actions" at bounding box center [1148, 162] width 66 height 27
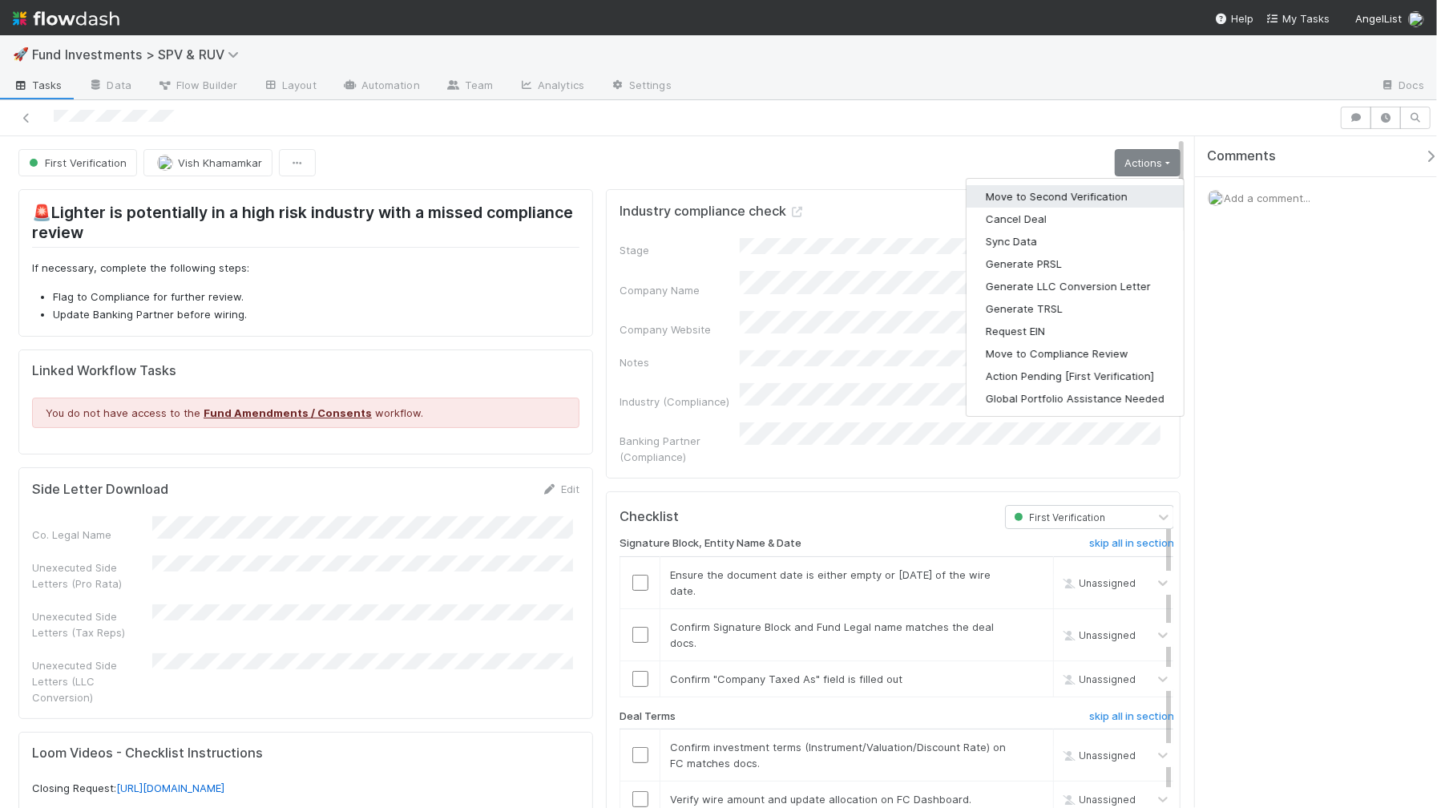
click at [1067, 192] on button "Move to Second Verification" at bounding box center [1075, 196] width 217 height 22
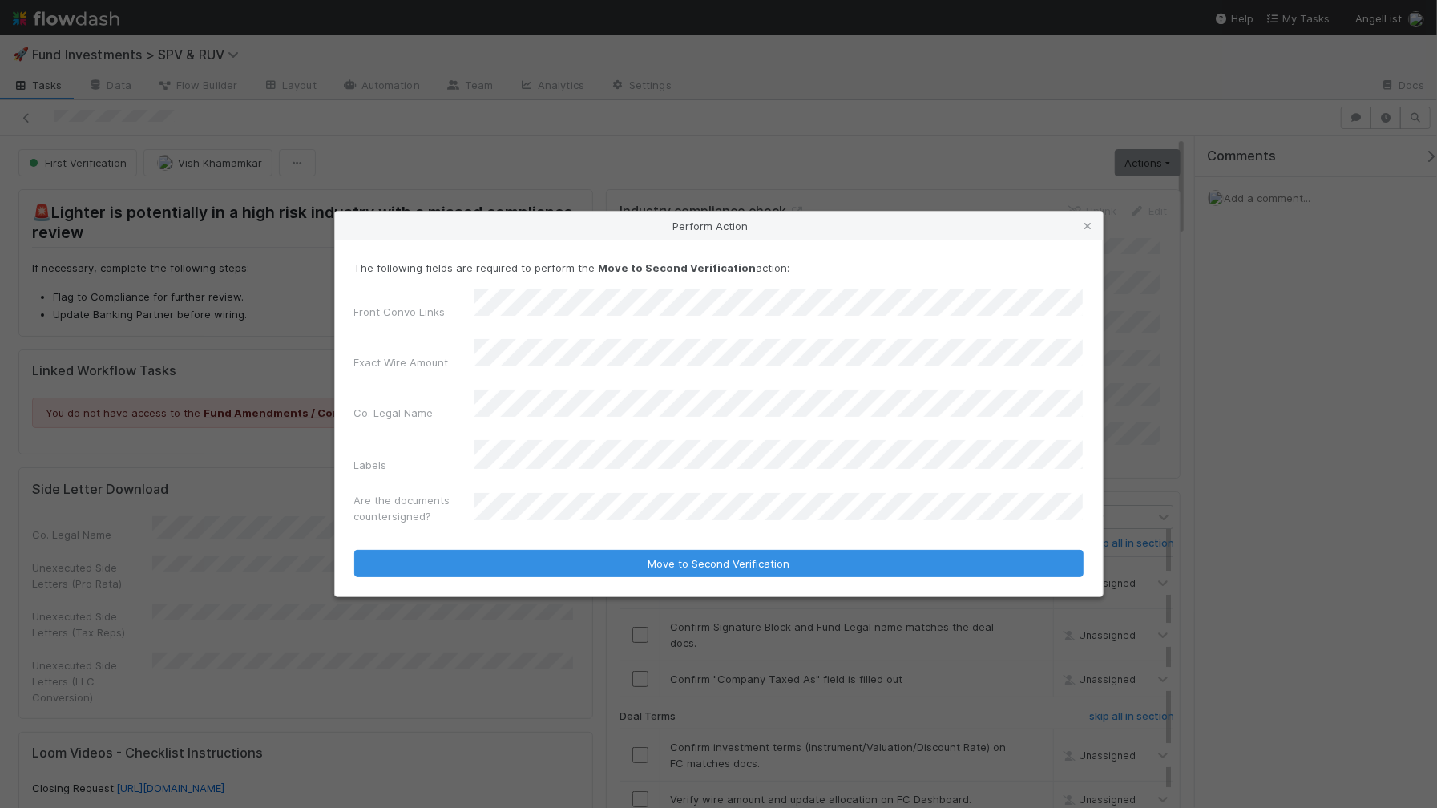
click at [354, 550] on button "Move to Second Verification" at bounding box center [719, 563] width 730 height 27
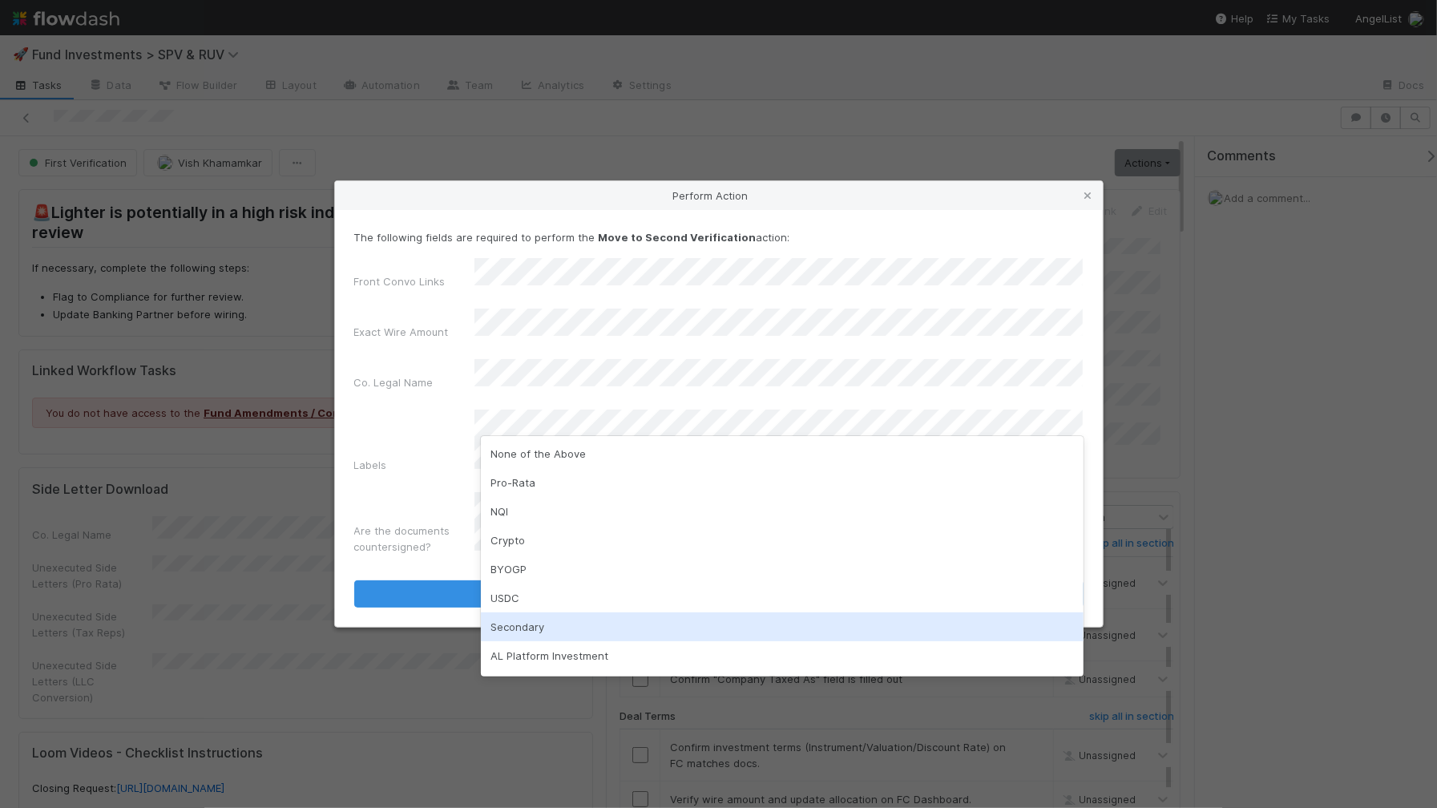
click at [605, 615] on div "Secondary" at bounding box center [782, 627] width 603 height 29
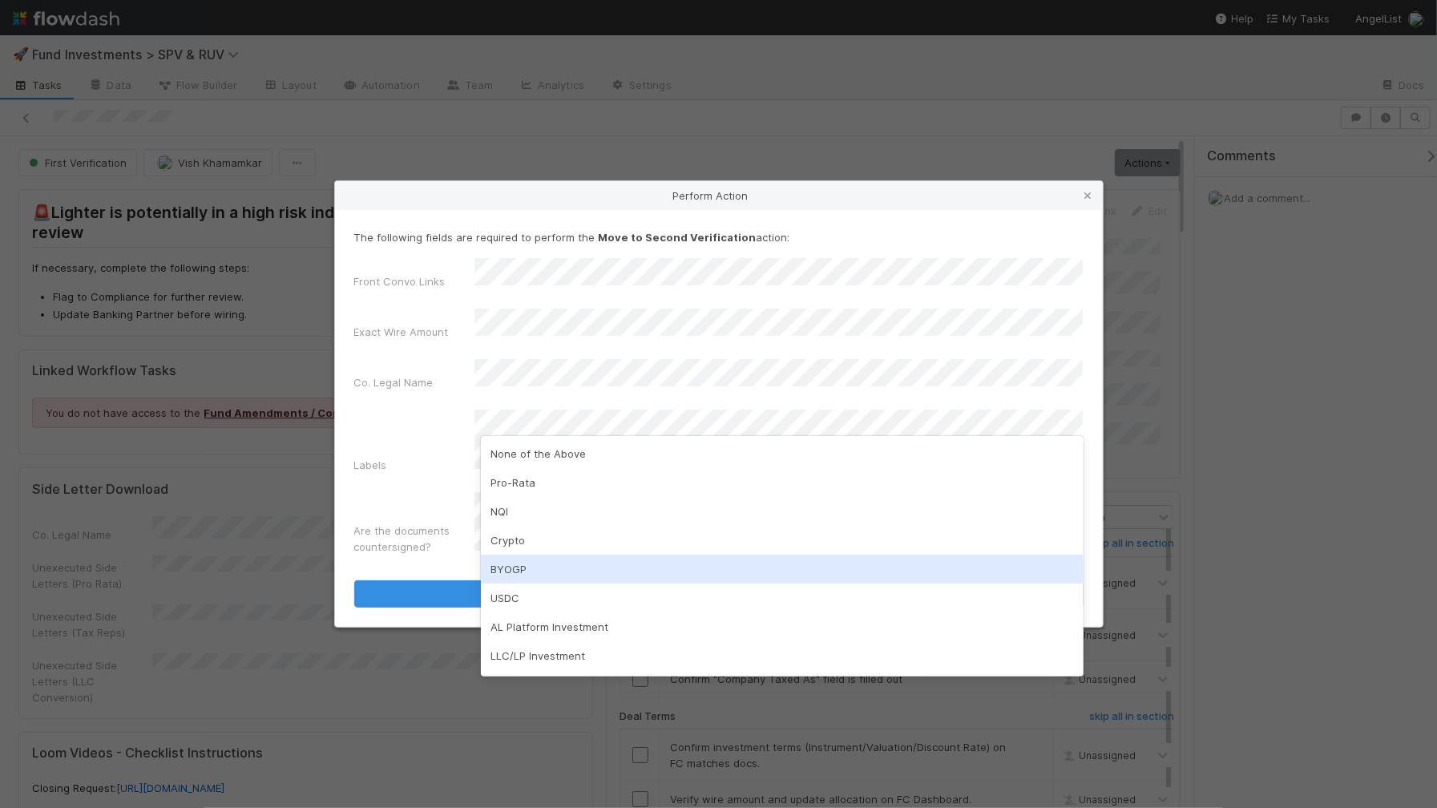
click at [613, 564] on div "BYOGP" at bounding box center [782, 569] width 603 height 29
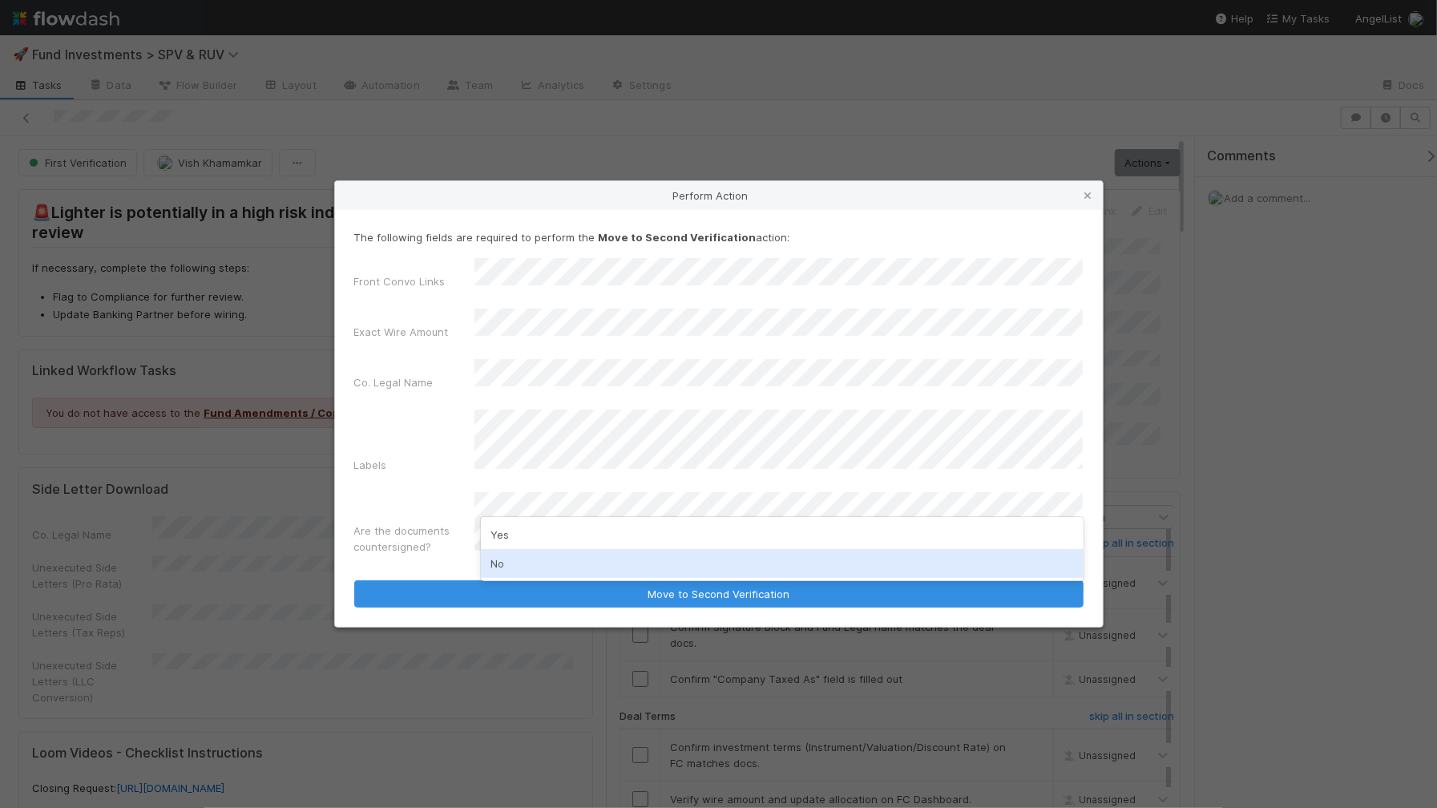
click at [596, 556] on div "No" at bounding box center [782, 563] width 603 height 29
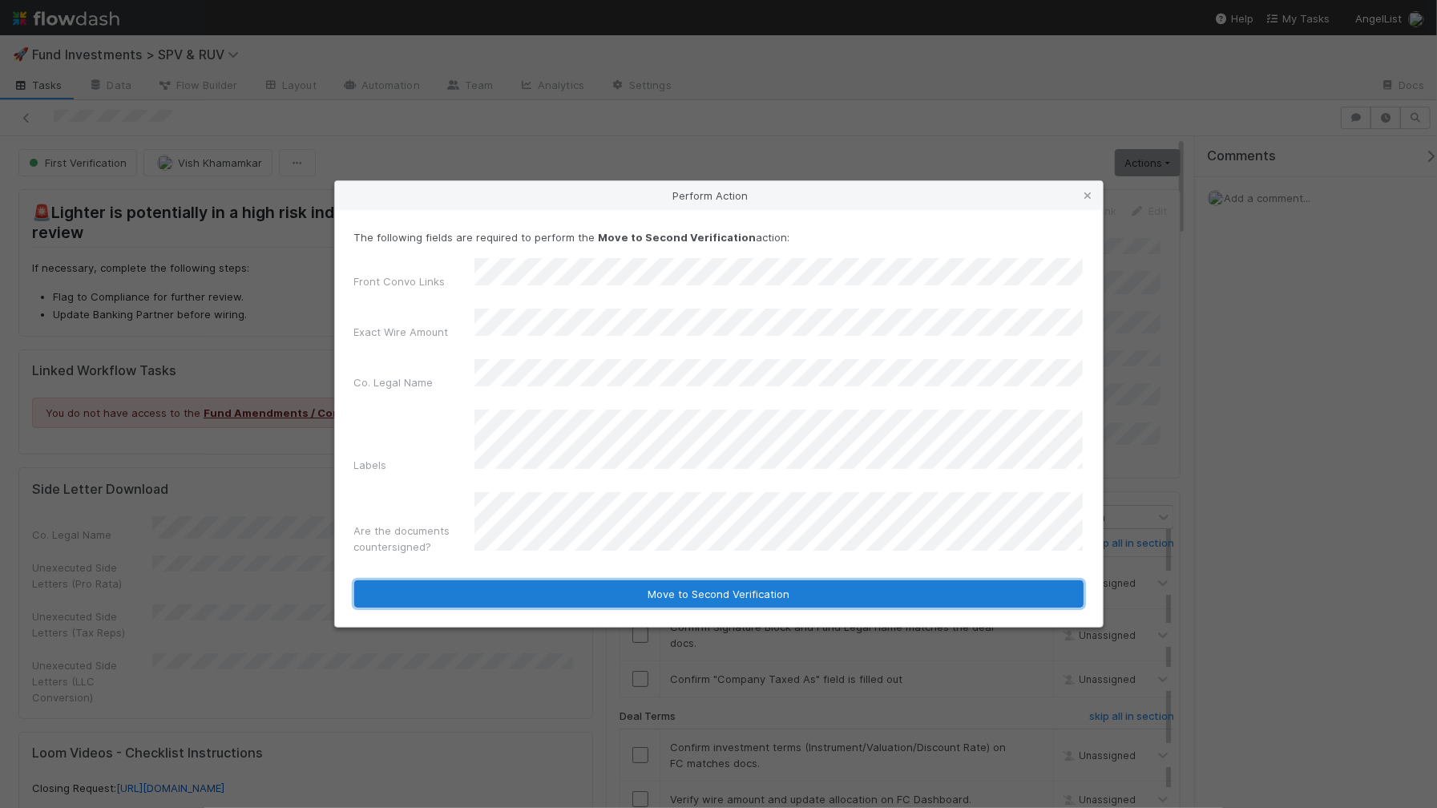
click at [604, 580] on button "Move to Second Verification" at bounding box center [719, 593] width 730 height 27
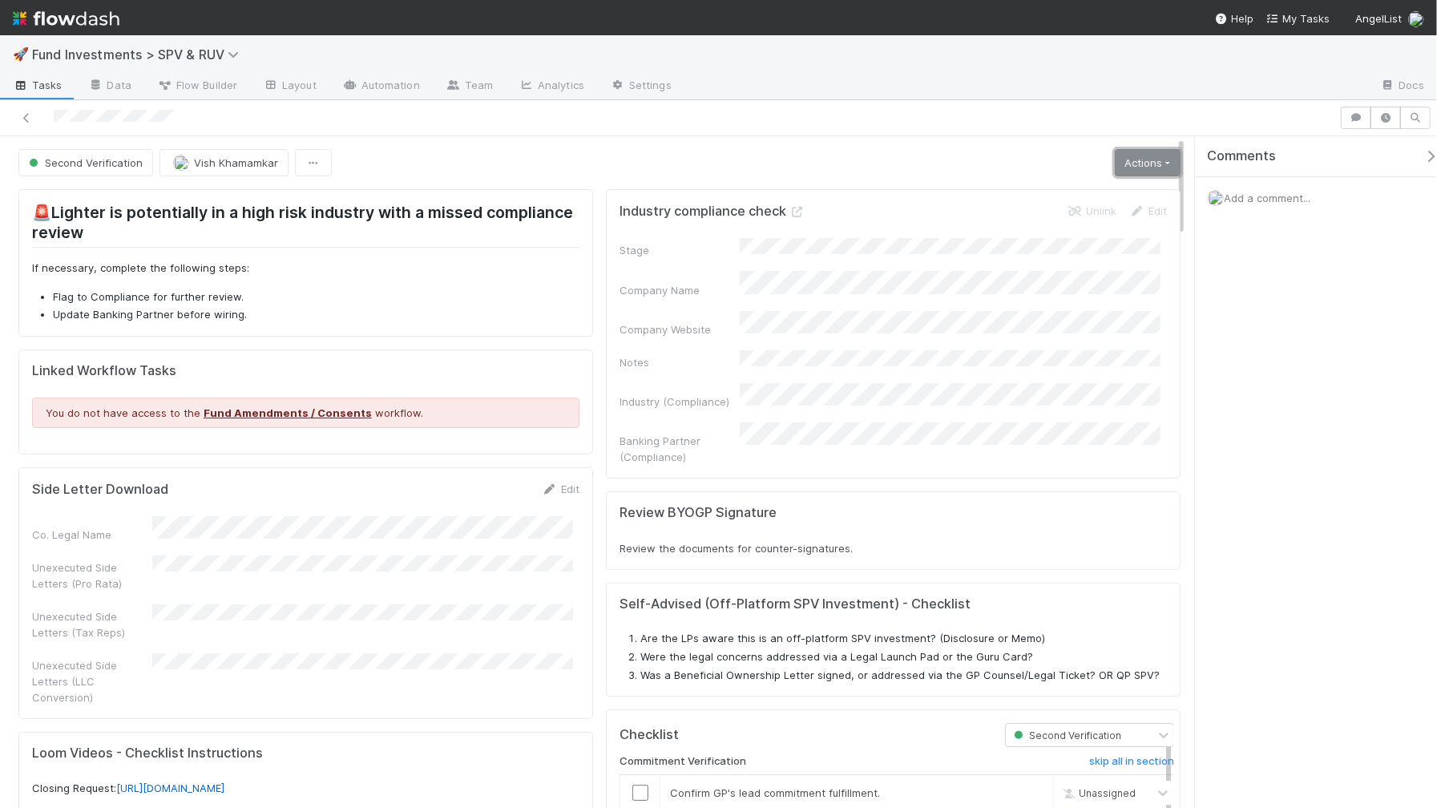
click at [1115, 172] on link "Actions" at bounding box center [1148, 162] width 66 height 27
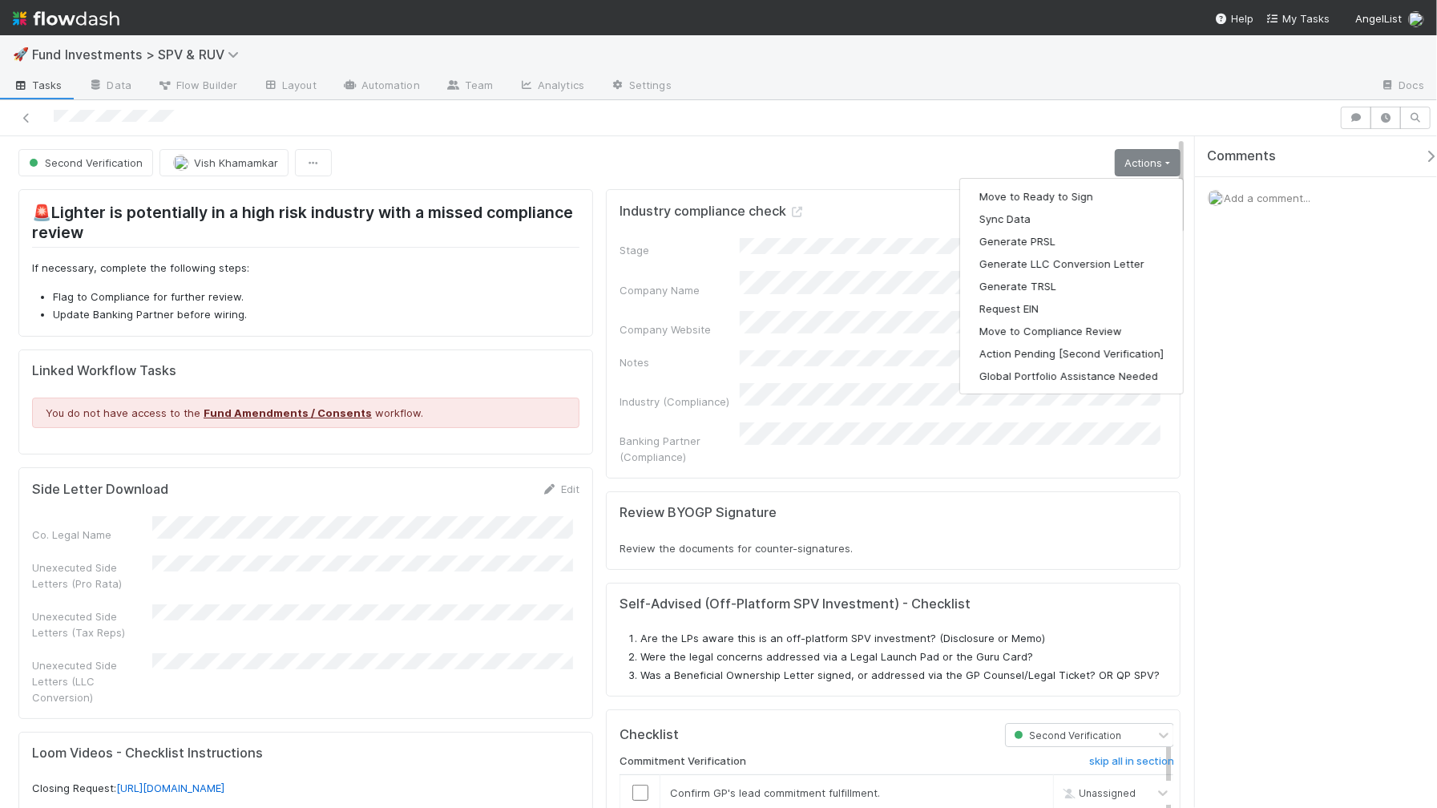
drag, startPoint x: 810, startPoint y: 170, endPoint x: 752, endPoint y: 215, distance: 73.1
click at [810, 172] on div "Second Verification [PERSON_NAME] Actions Move to Ready to Sign Sync Data Gener…" at bounding box center [599, 162] width 1163 height 27
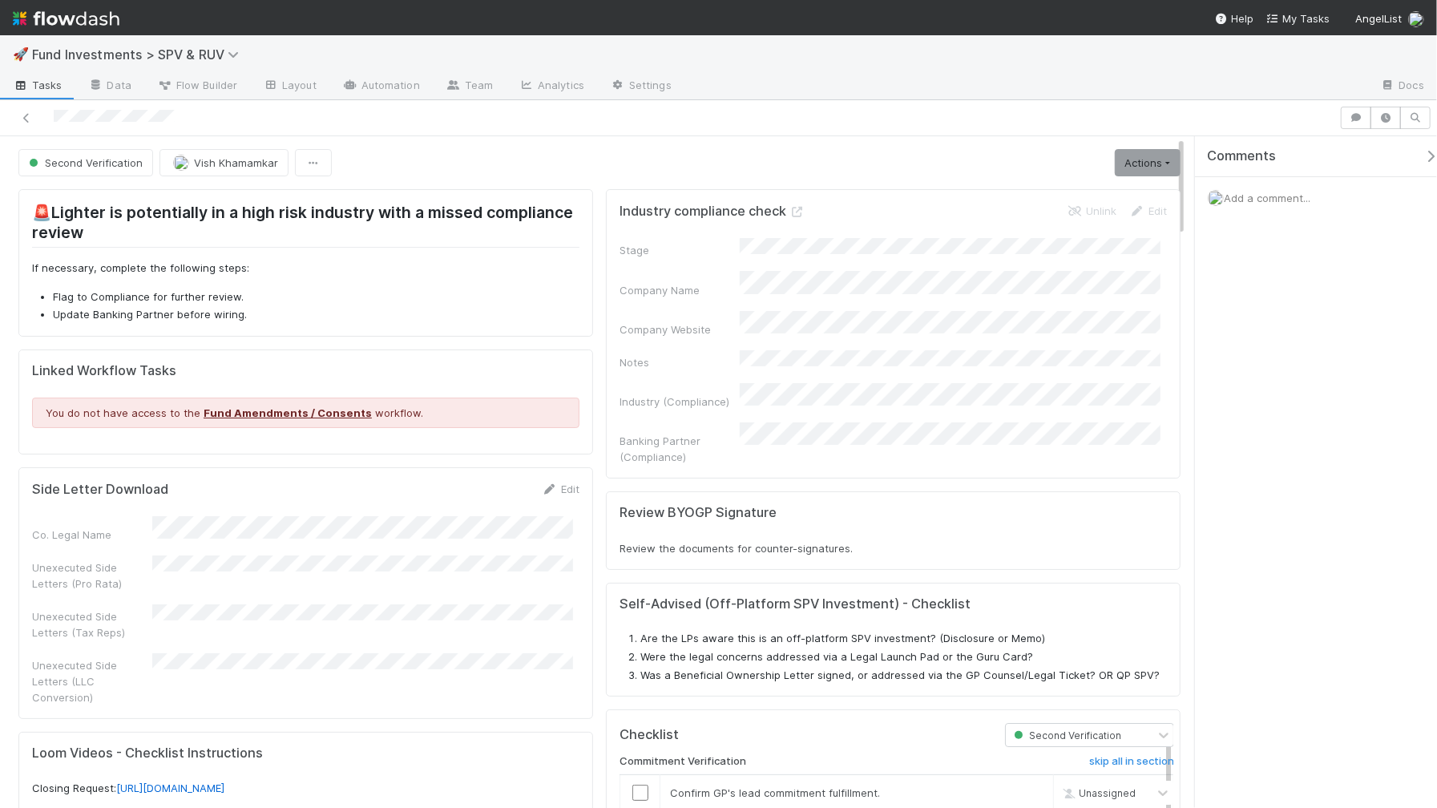
click at [1252, 192] on span "Add a comment..." at bounding box center [1267, 198] width 87 height 13
click at [1221, 431] on button "Add Comment" at bounding box center [1267, 444] width 93 height 27
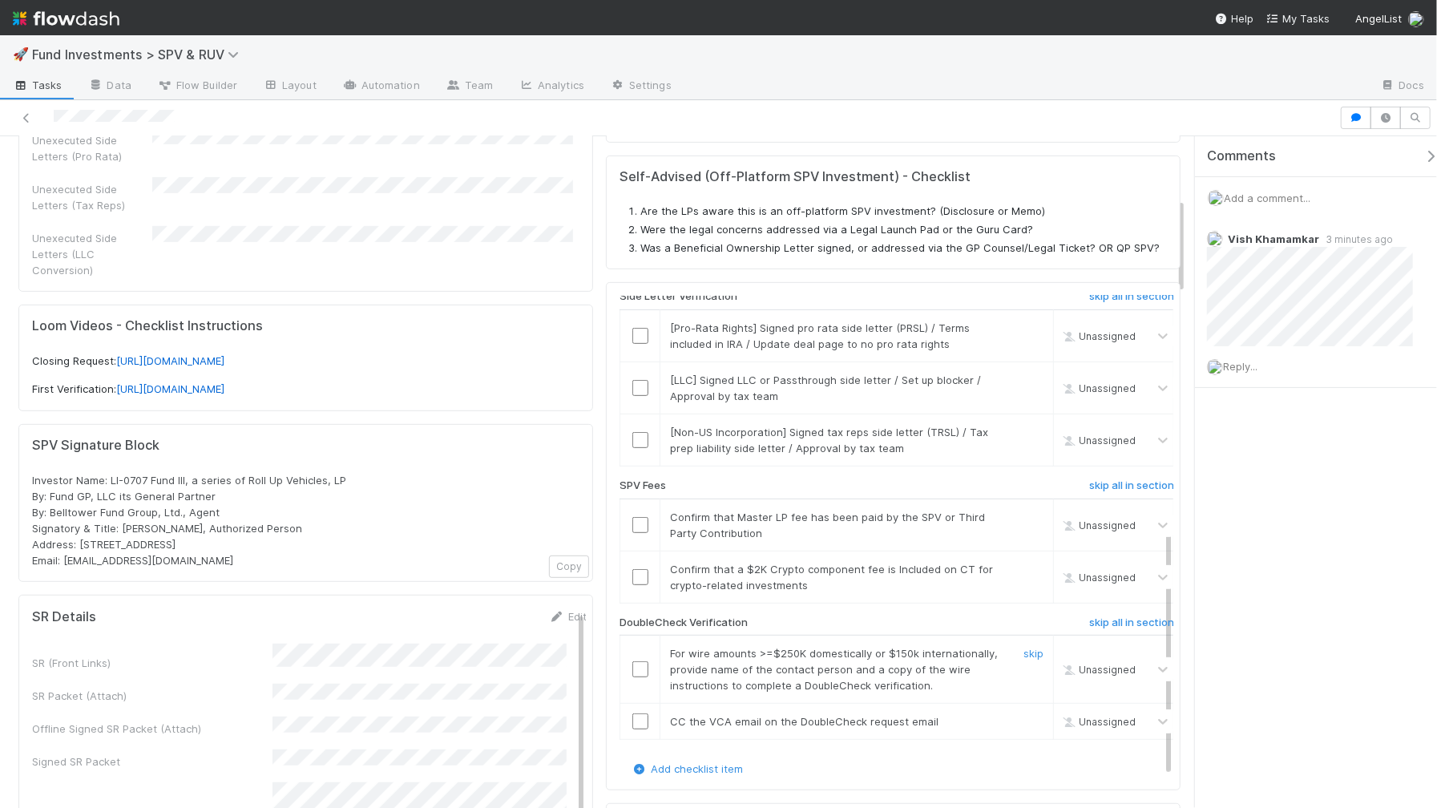
scroll to position [1002, 0]
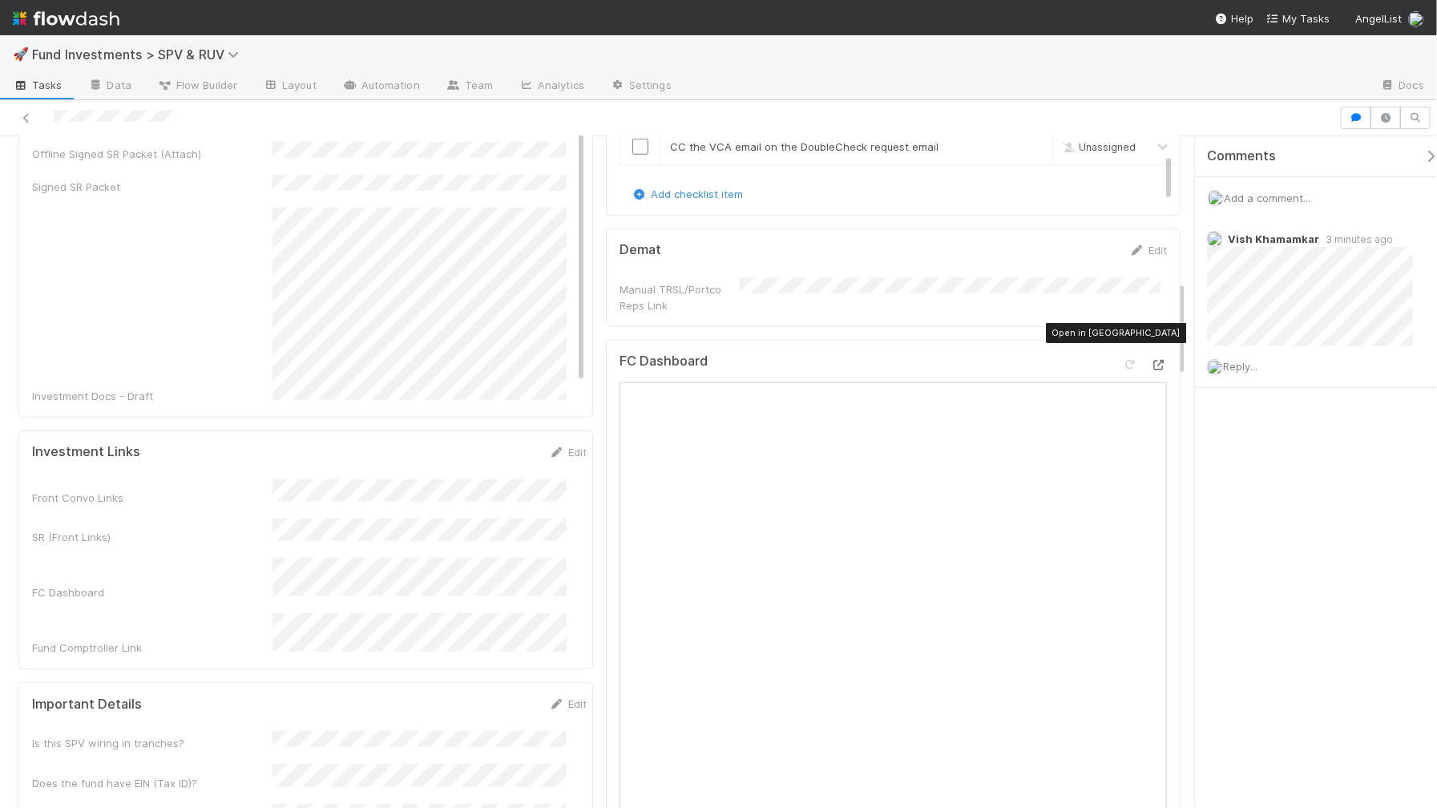
click at [1151, 360] on icon at bounding box center [1159, 365] width 16 height 10
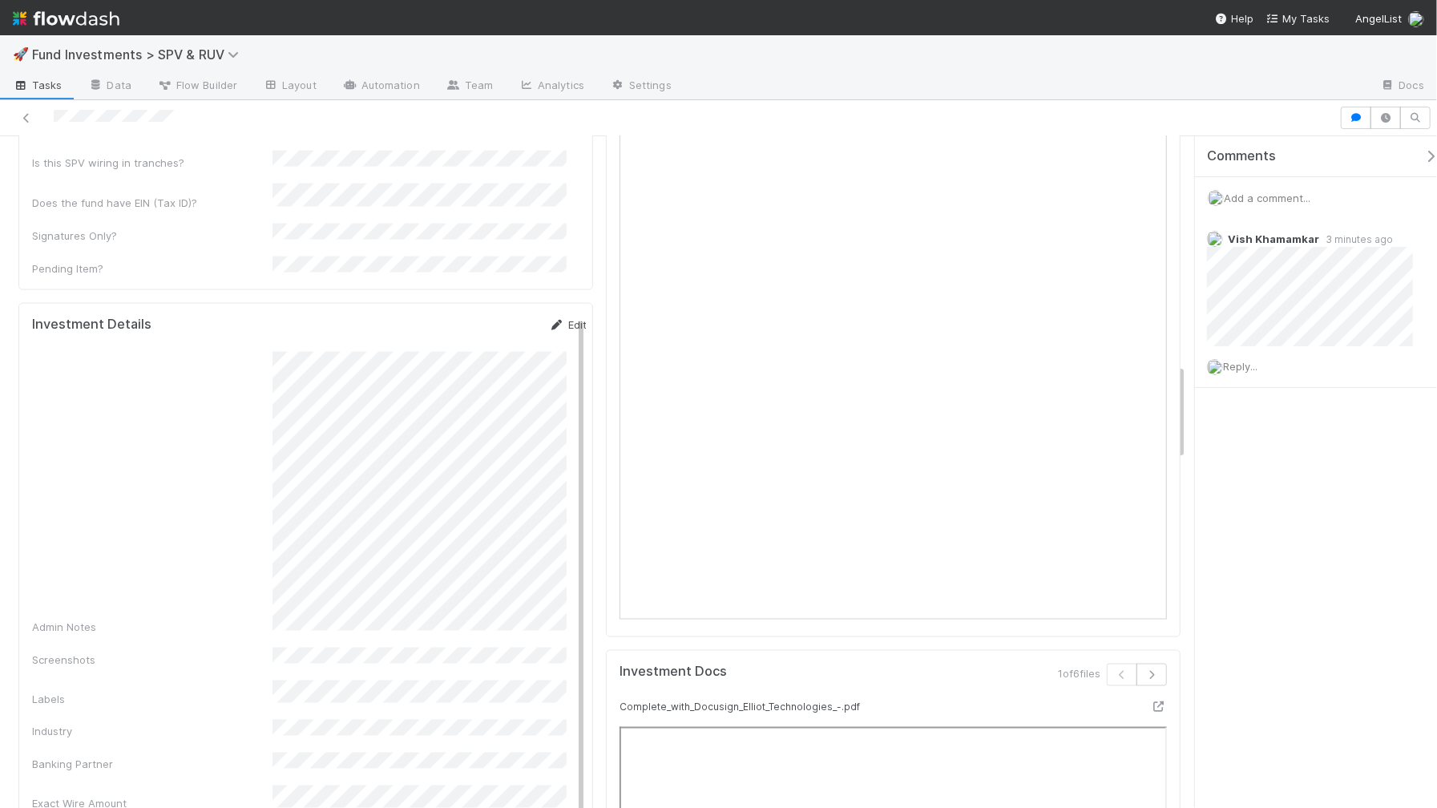
click at [549, 320] on icon at bounding box center [557, 325] width 16 height 10
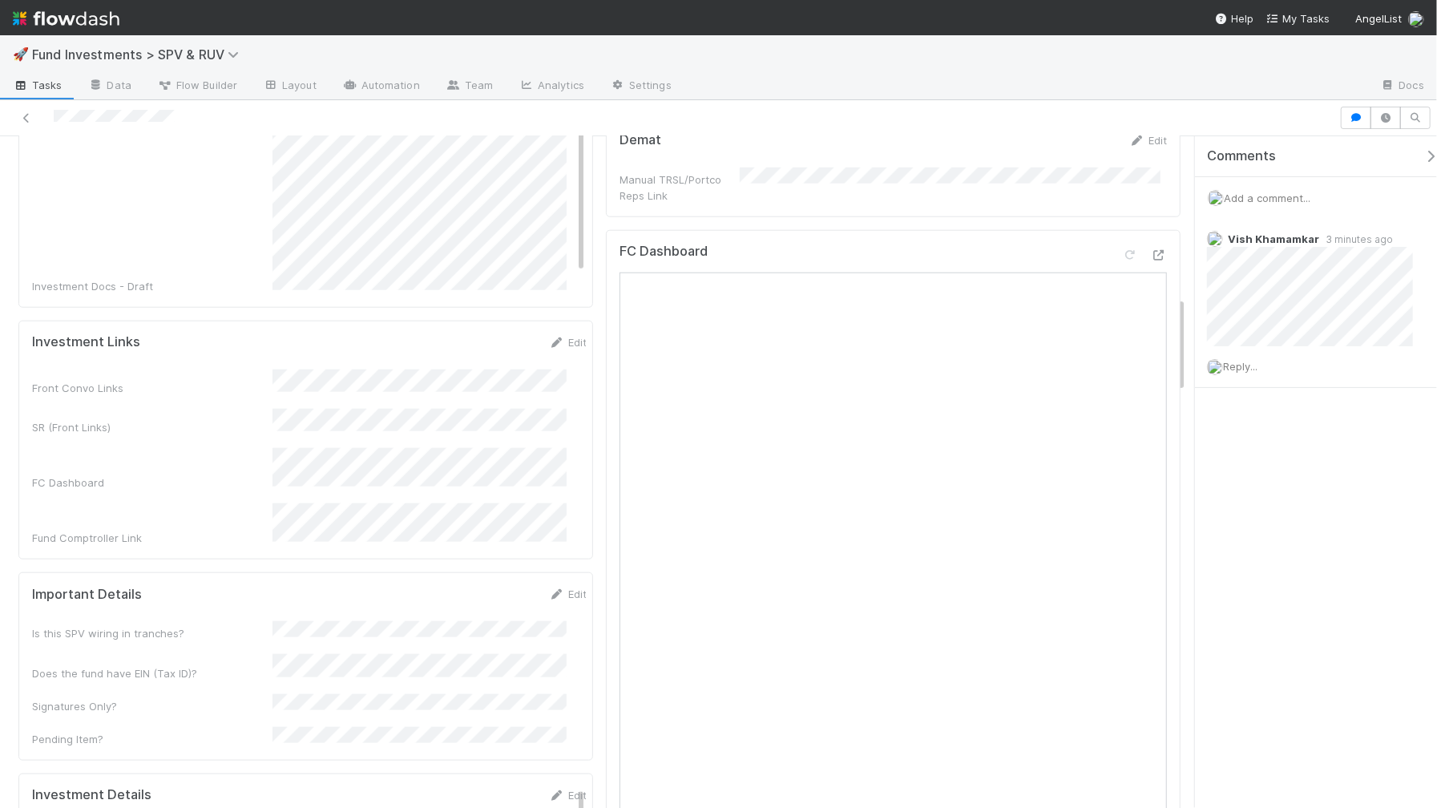
scroll to position [1425, 0]
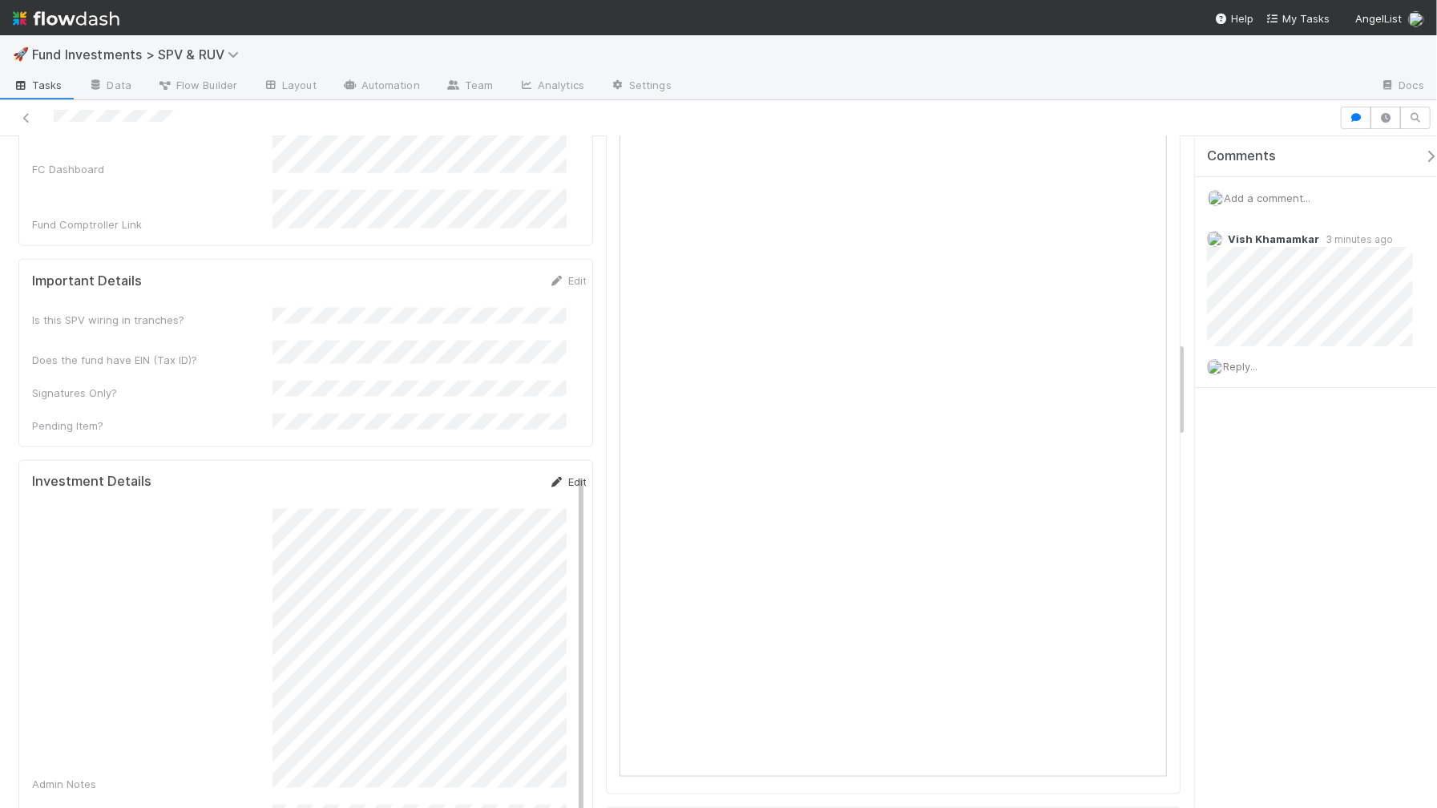
click at [549, 477] on icon at bounding box center [557, 482] width 16 height 10
click at [479, 474] on button "Save" at bounding box center [502, 487] width 46 height 27
